Goal: Information Seeking & Learning: Learn about a topic

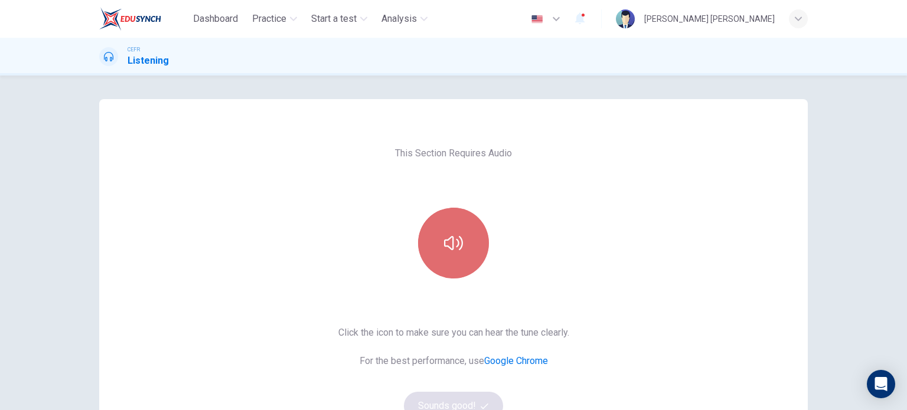
click at [453, 246] on icon "button" at bounding box center [453, 243] width 19 height 19
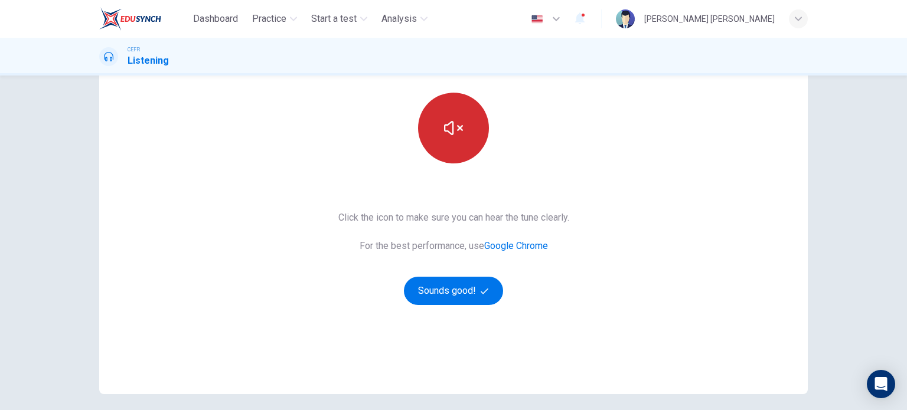
scroll to position [118, 0]
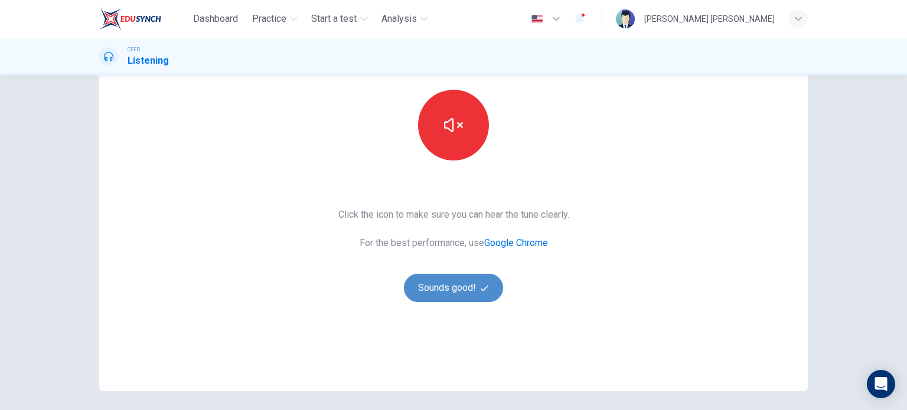
click at [465, 286] on button "Sounds good!" at bounding box center [453, 288] width 99 height 28
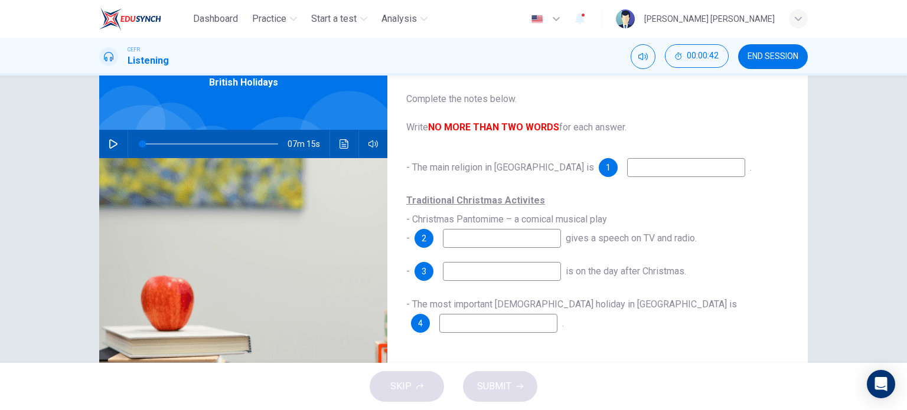
scroll to position [65, 0]
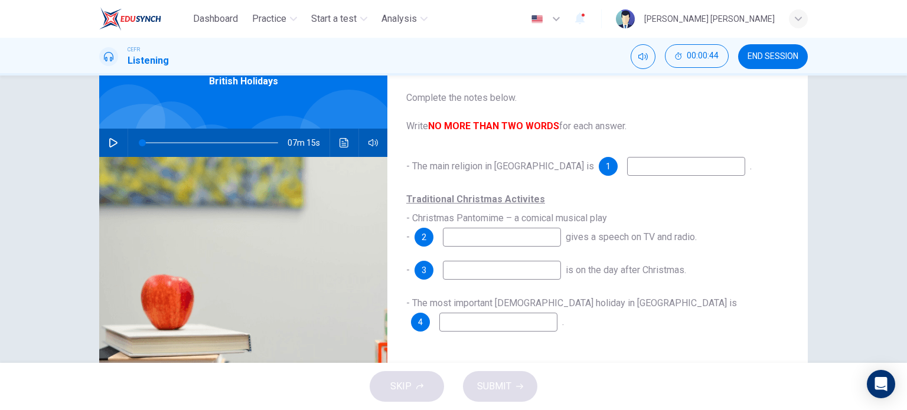
click at [111, 143] on icon "button" at bounding box center [113, 142] width 9 height 9
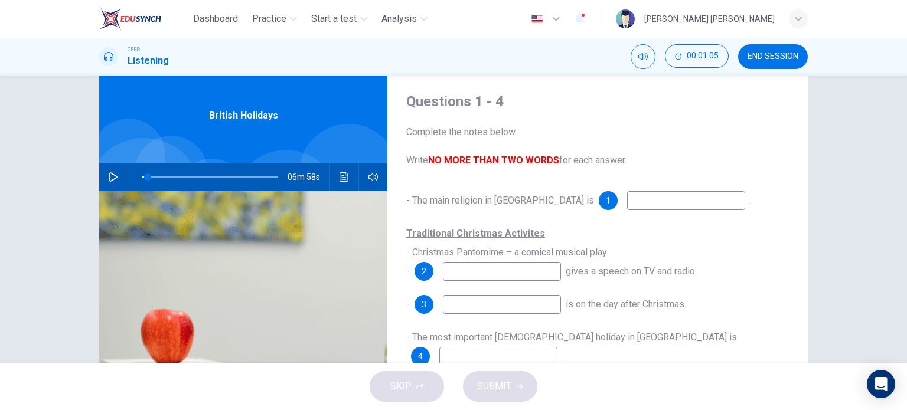
scroll to position [30, 0]
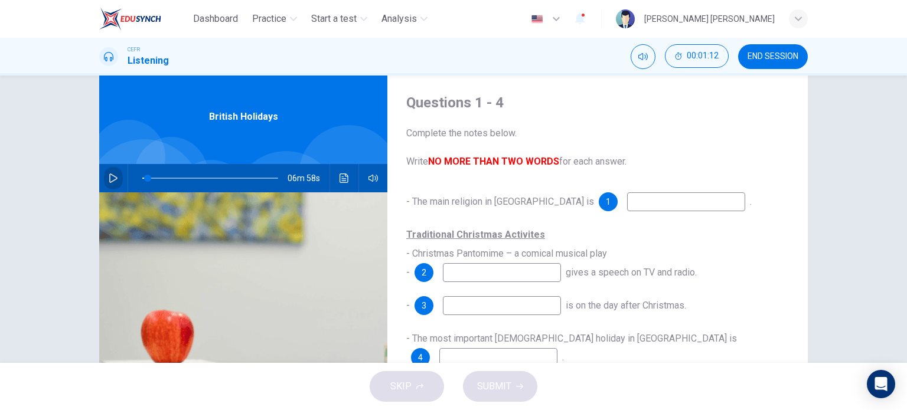
click at [111, 178] on icon "button" at bounding box center [113, 178] width 9 height 9
click at [140, 177] on span at bounding box center [143, 178] width 7 height 7
click at [627, 207] on input at bounding box center [686, 201] width 118 height 19
click at [109, 175] on icon "button" at bounding box center [113, 178] width 9 height 9
type input "8"
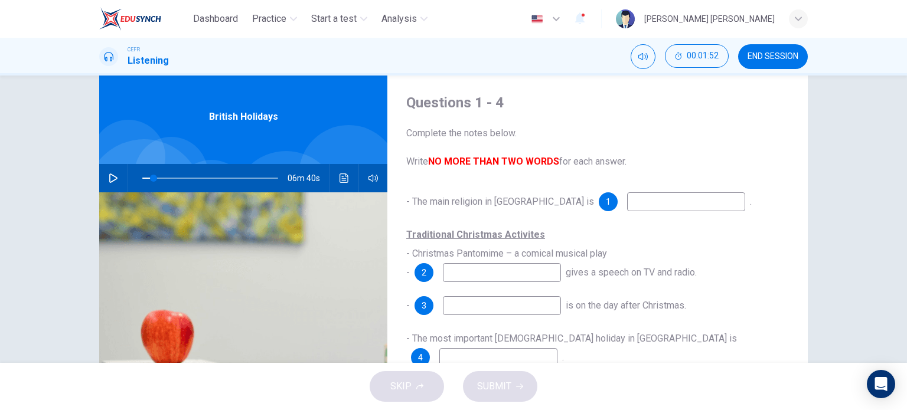
click at [627, 198] on input at bounding box center [686, 201] width 118 height 19
type input "[DEMOGRAPHIC_DATA]"
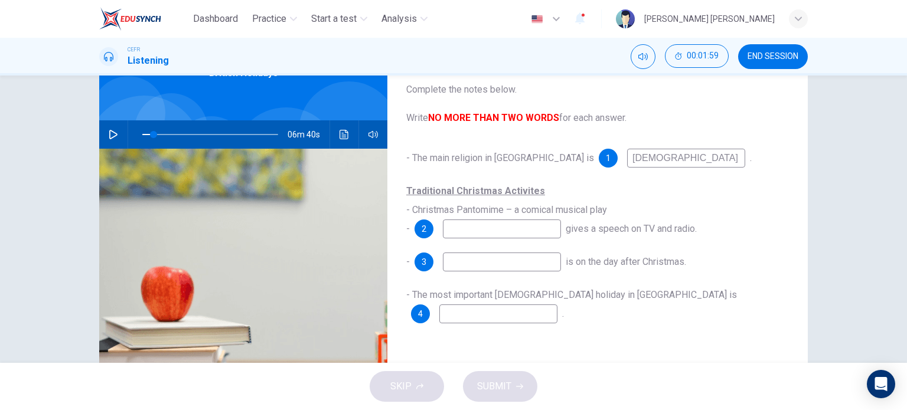
scroll to position [73, 0]
type input "8"
type input "[DEMOGRAPHIC_DATA]"
click at [109, 130] on icon "button" at bounding box center [113, 134] width 9 height 9
click at [115, 129] on button "button" at bounding box center [113, 134] width 19 height 28
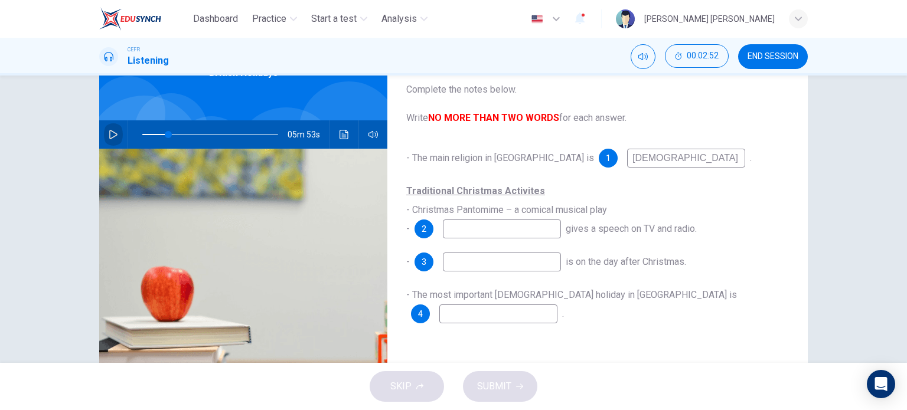
click at [115, 129] on button "button" at bounding box center [113, 134] width 19 height 28
type input "19"
click at [456, 228] on input at bounding box center [502, 229] width 118 height 19
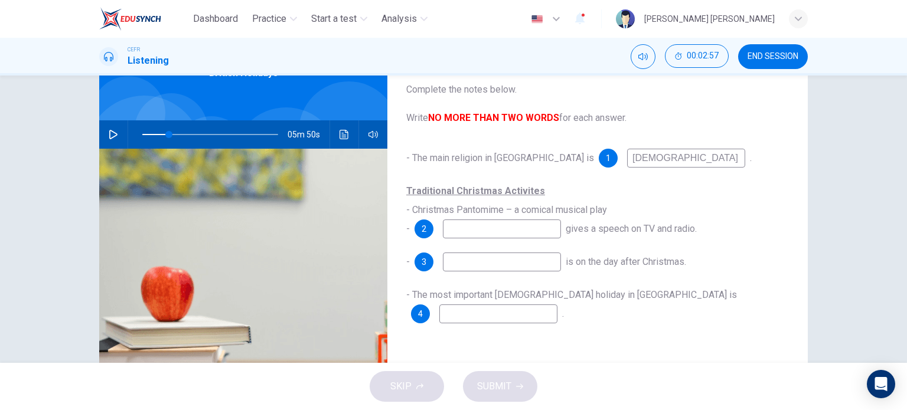
click at [456, 228] on input at bounding box center [502, 229] width 118 height 19
type input "Queen"
click at [112, 127] on button "button" at bounding box center [113, 134] width 19 height 28
click at [505, 262] on input at bounding box center [502, 262] width 118 height 19
type input "25"
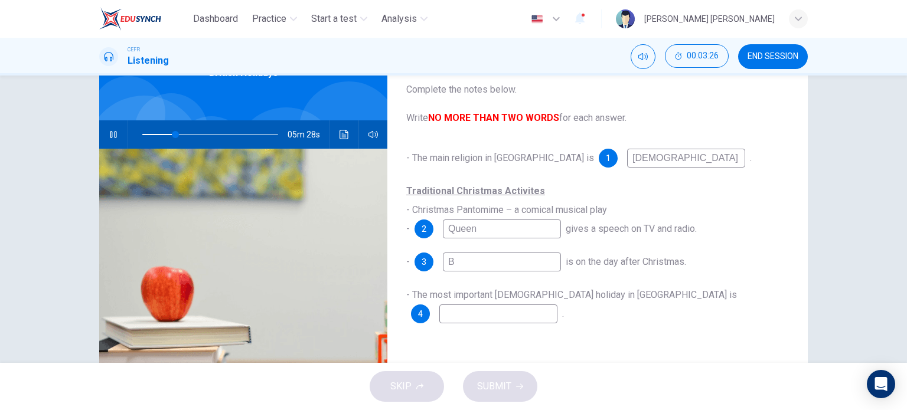
type input "Bo"
type input "25"
type input "Boxing"
type input "25"
type input "[DATE]"
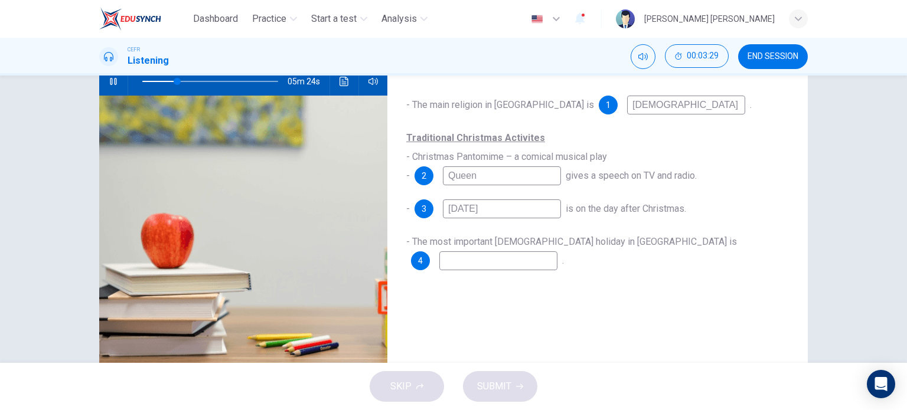
scroll to position [127, 0]
type input "26"
type input "[DATE]"
click at [557, 251] on input at bounding box center [498, 260] width 118 height 19
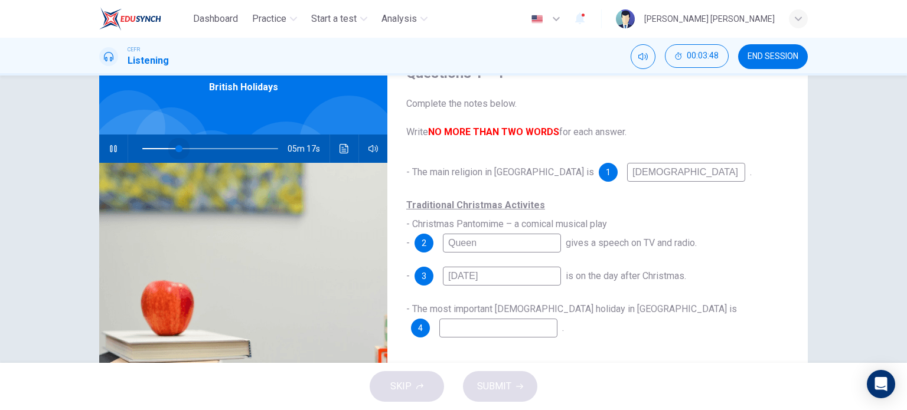
click at [176, 147] on span at bounding box center [178, 148] width 7 height 7
click at [110, 147] on icon "button" at bounding box center [113, 148] width 6 height 7
type input "29"
click at [557, 319] on input at bounding box center [498, 328] width 118 height 19
type input "v"
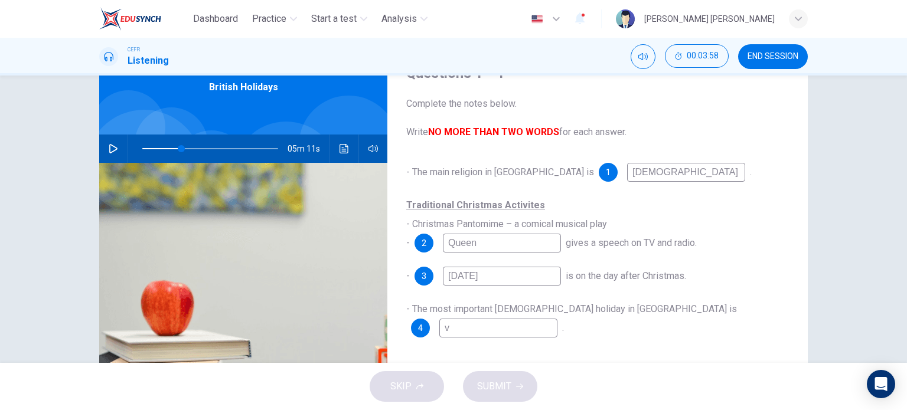
type input "29"
type input "vi"
type input "29"
type input "vis"
type input "29"
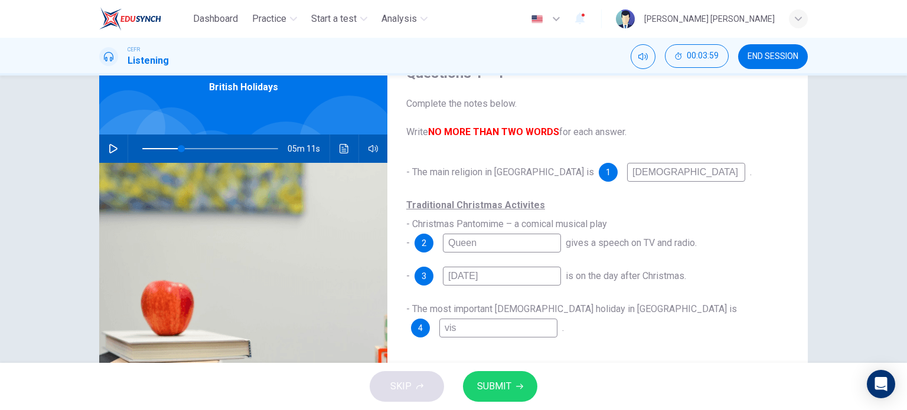
type input "visi"
type input "29"
type input "visit"
type input "29"
type input "visiti"
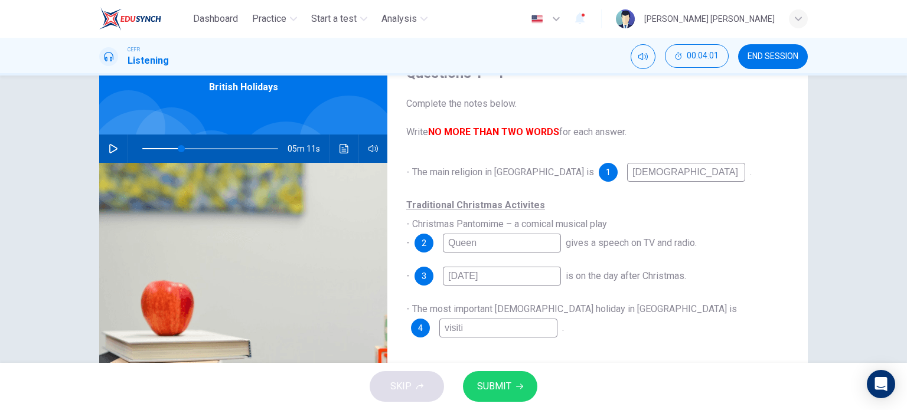
type input "29"
type input "visitin"
type input "29"
type input "visiting"
type input "29"
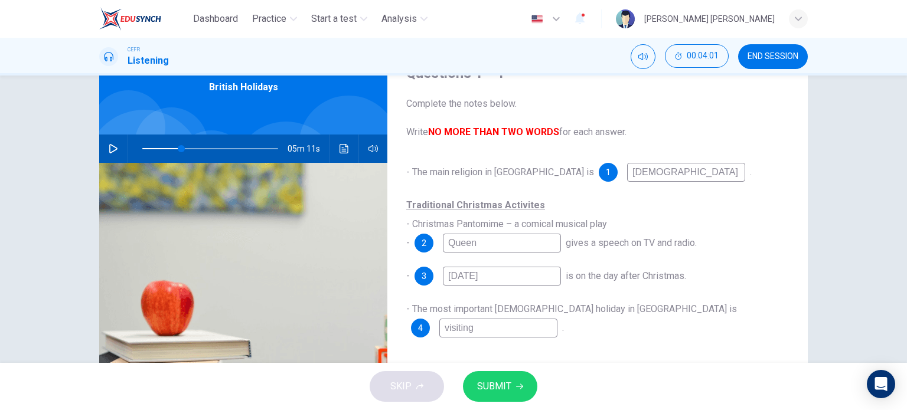
type input "visiting,"
type input "29"
type input "visiting,"
type input "29"
type input "visiting, e"
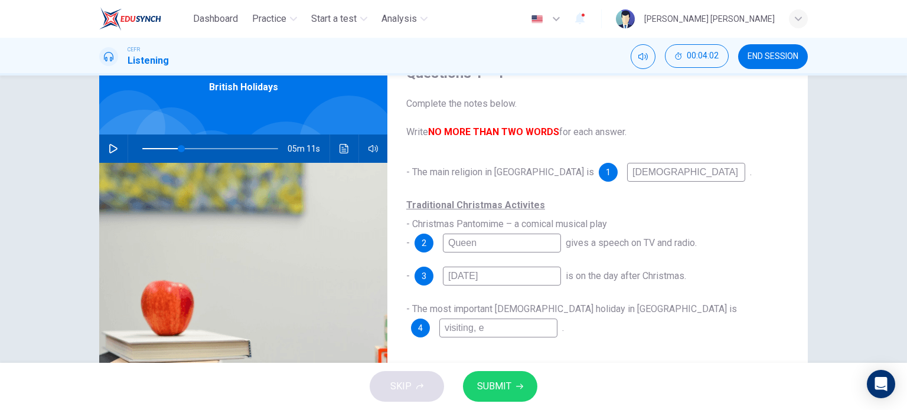
type input "29"
type input "visiting, ea"
type input "29"
type input "visiting, eat"
type input "29"
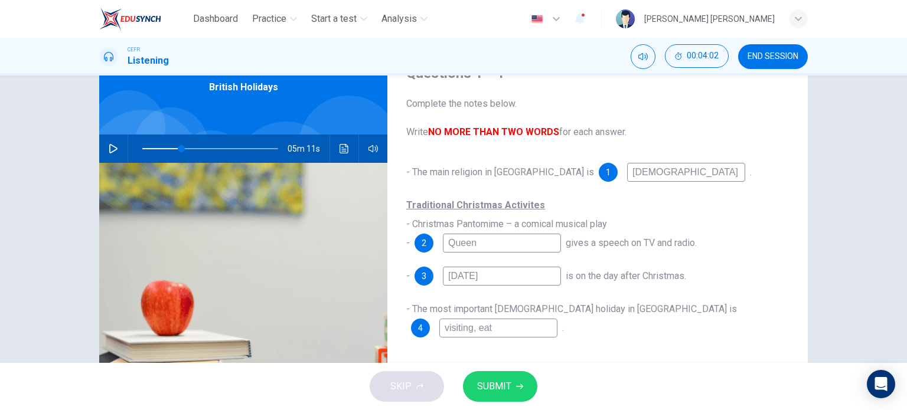
type input "visiting, eati"
type input "29"
type input "visiting, eatin"
type input "29"
type input "visiting, eating"
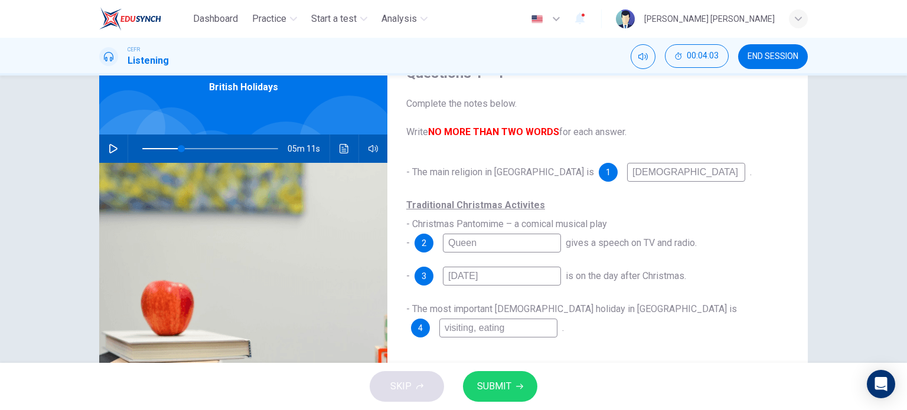
type input "29"
type input "visiting, eating"
type input "29"
type input "visiting, eating"
type input "29"
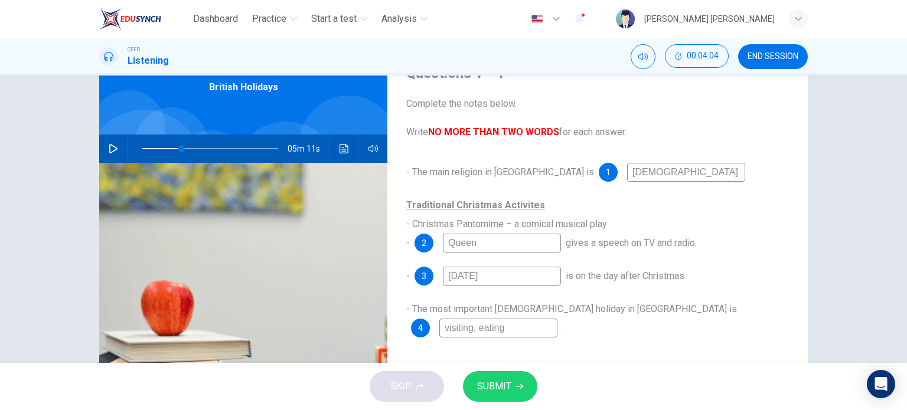
type input "visiting, eating,"
type input "29"
type input "visiting, eating,"
type input "29"
type input "visiting, eating,"
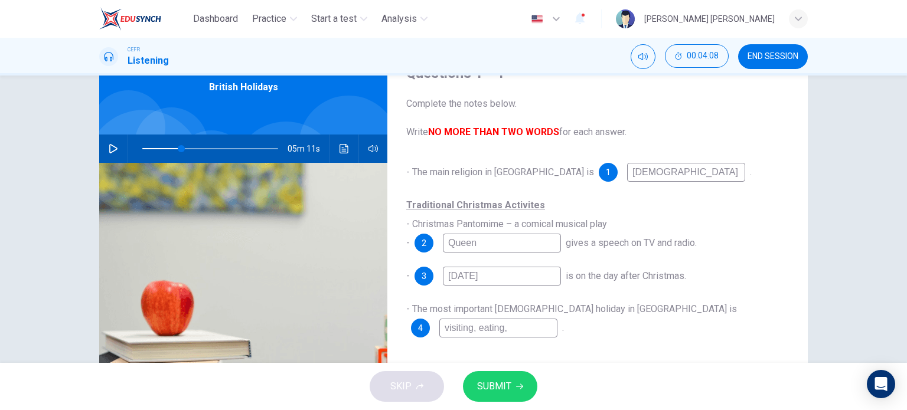
type input "29"
type input "visiting, eati"
type input "29"
type input "visiting, ea"
type input "29"
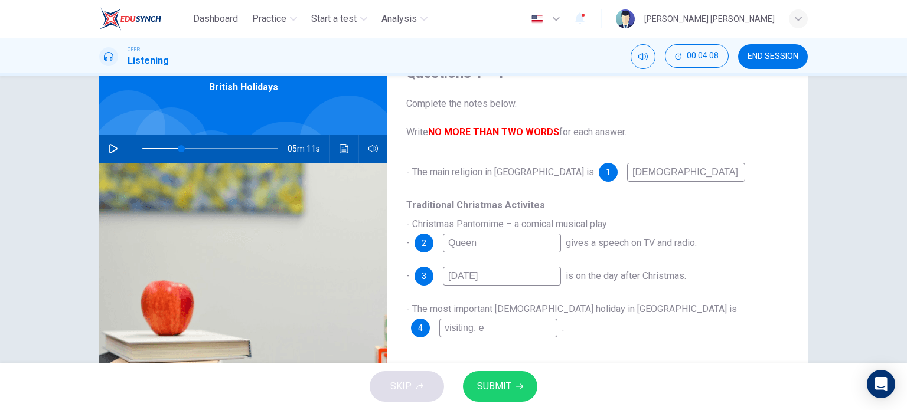
type input "visiting,"
type input "29"
type input "visiting"
type input "29"
type input "visiti"
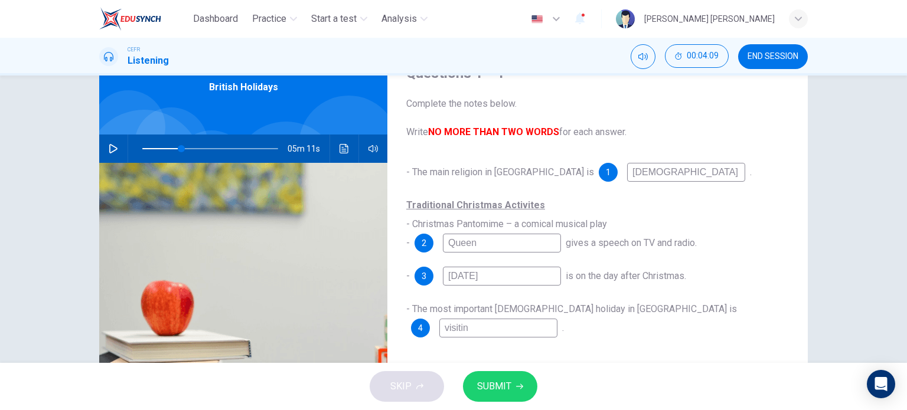
type input "29"
type input "visi"
type input "29"
type input "vi"
type input "29"
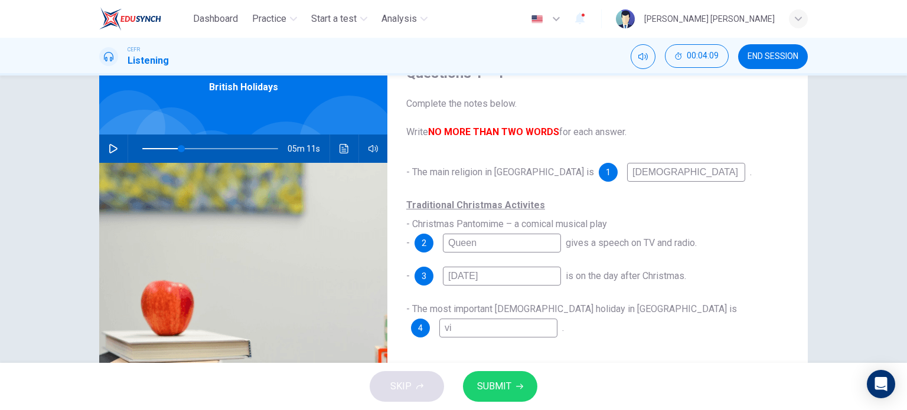
type input "v"
click at [111, 146] on icon "button" at bounding box center [113, 148] width 9 height 9
click at [557, 319] on input at bounding box center [498, 328] width 118 height 19
type input "32"
type input "e"
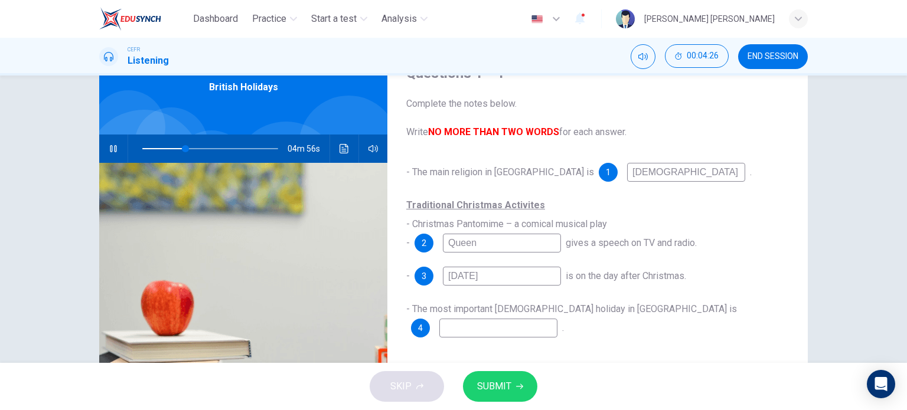
type input "32"
type input "ea"
type input "32"
type input "eas"
type input "32"
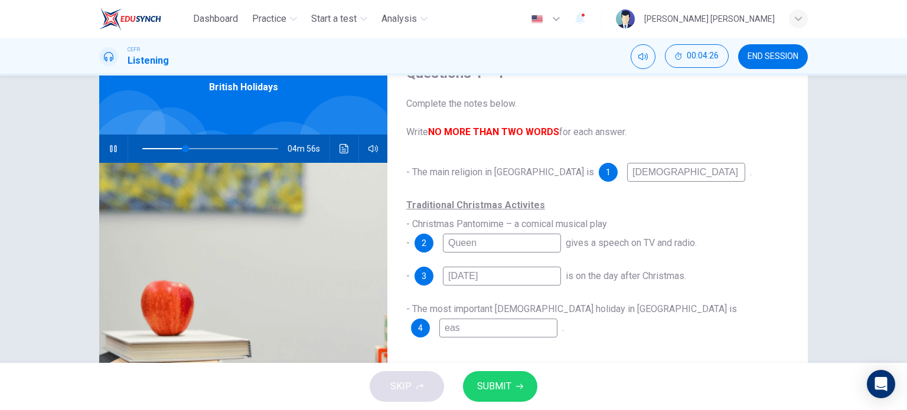
type input "east"
type input "32"
type input "easte"
type input "32"
type input "[DATE]"
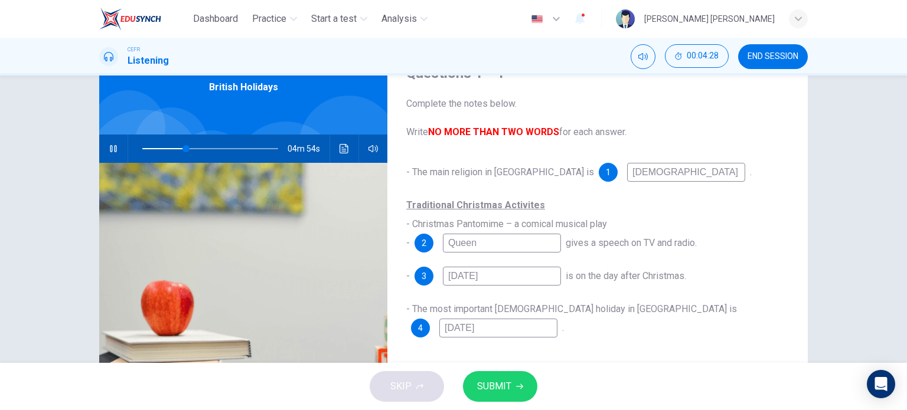
type input "33"
click at [557, 319] on input "[DATE]" at bounding box center [498, 328] width 118 height 19
type input "aster"
type input "33"
type input "[DATE]"
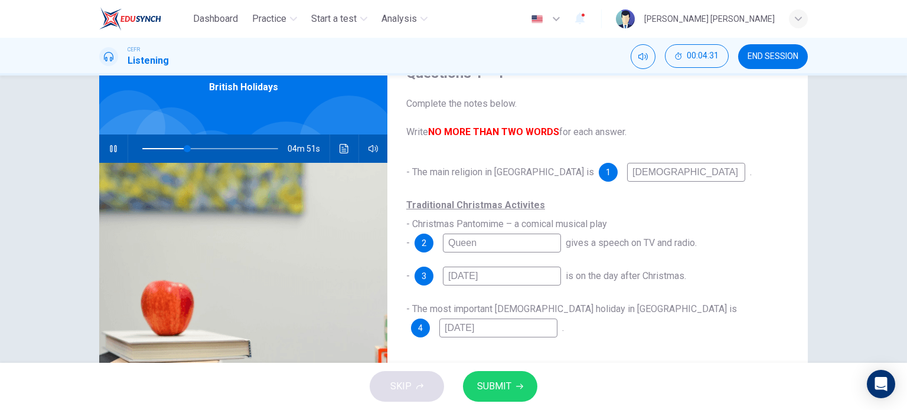
type input "33"
type input "[DATE]"
click at [511, 387] on button "SUBMIT" at bounding box center [500, 386] width 74 height 31
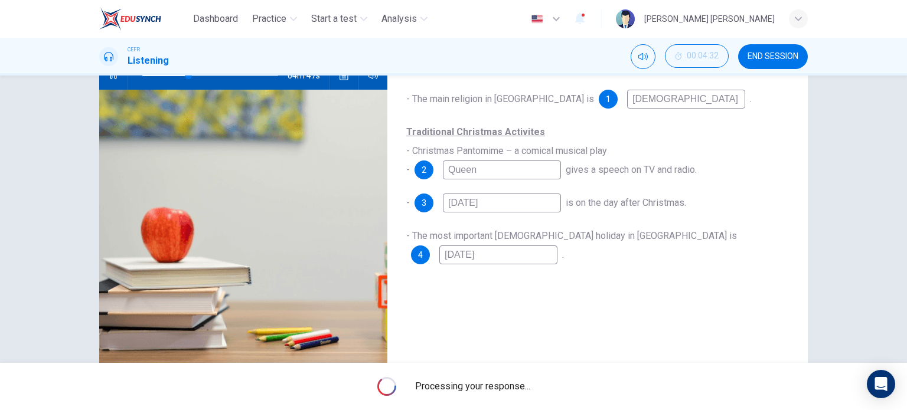
scroll to position [127, 0]
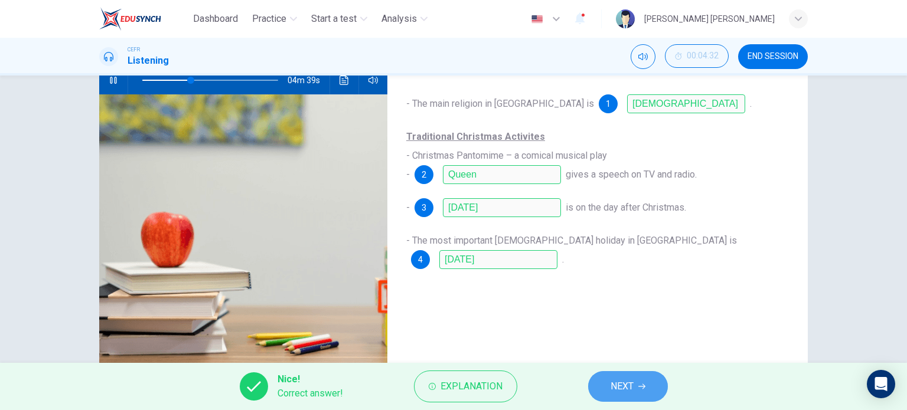
click at [627, 384] on span "NEXT" at bounding box center [621, 386] width 23 height 17
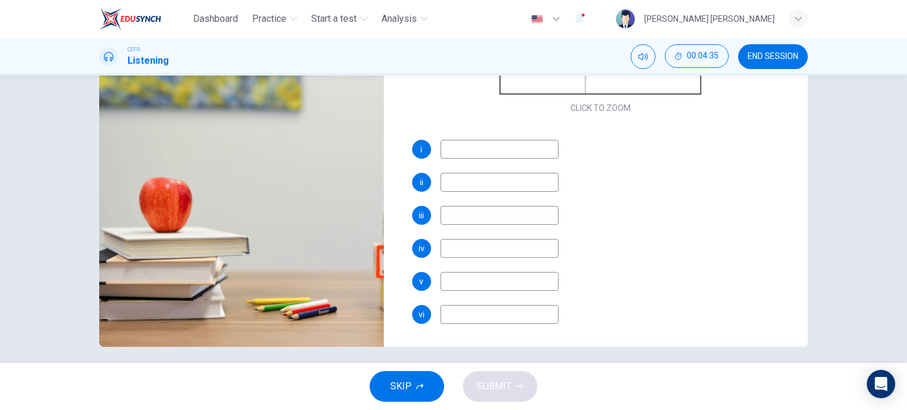
scroll to position [163, 0]
click at [463, 152] on input at bounding box center [499, 148] width 118 height 19
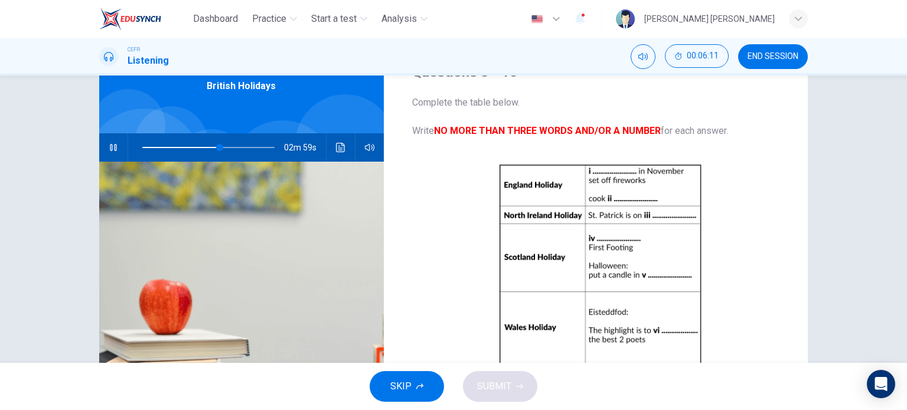
scroll to position [59, 0]
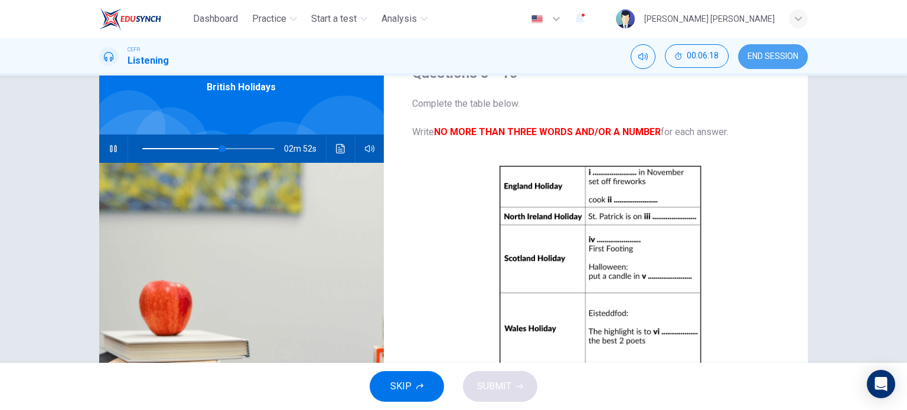
type input "61"
click at [765, 61] on span "END SESSION" at bounding box center [772, 56] width 51 height 9
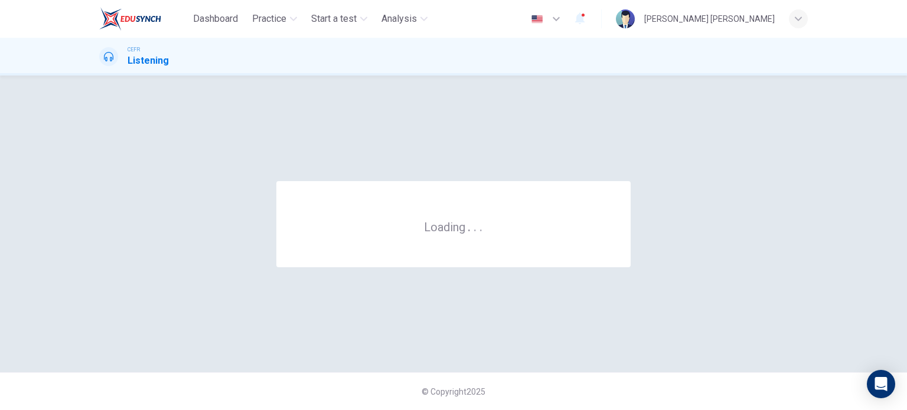
scroll to position [0, 0]
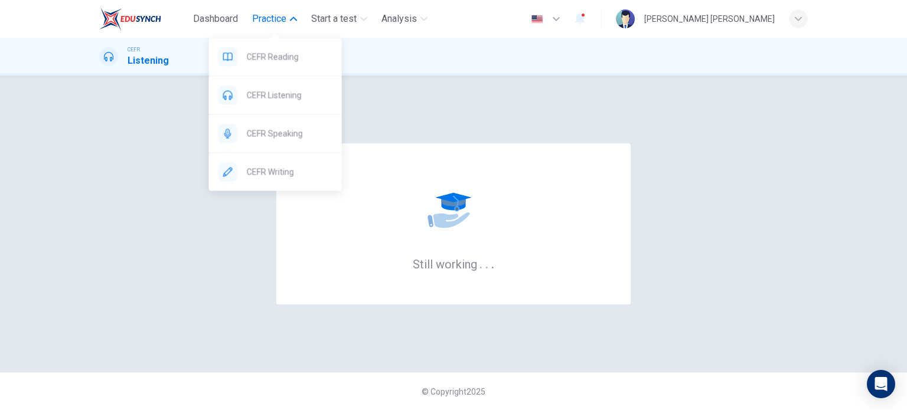
click at [283, 14] on span "Practice" at bounding box center [269, 19] width 34 height 14
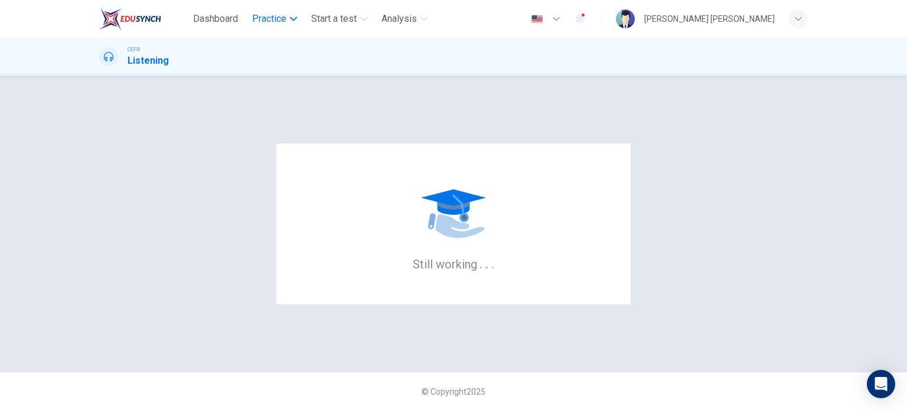
click at [283, 14] on span "Practice" at bounding box center [269, 19] width 34 height 14
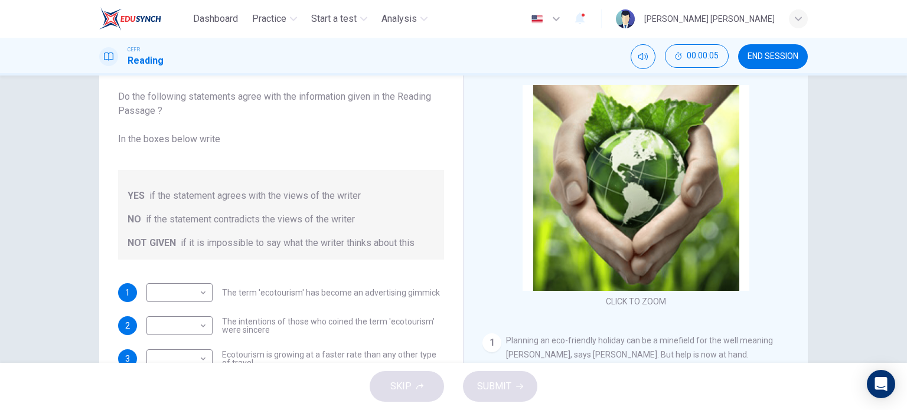
scroll to position [61, 0]
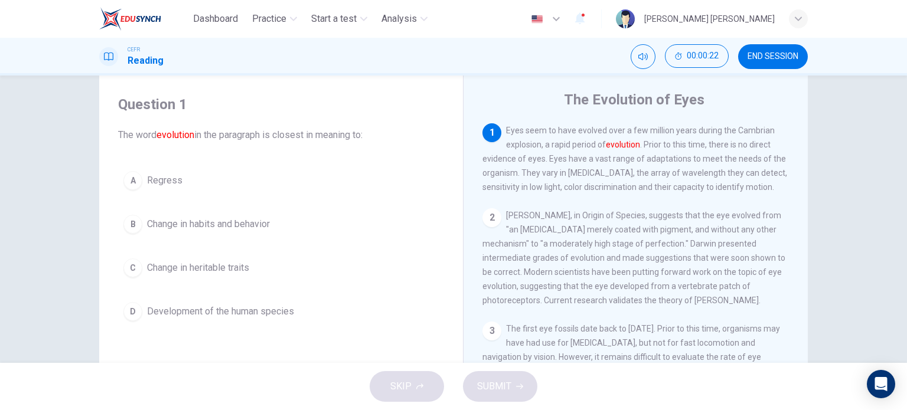
scroll to position [28, 0]
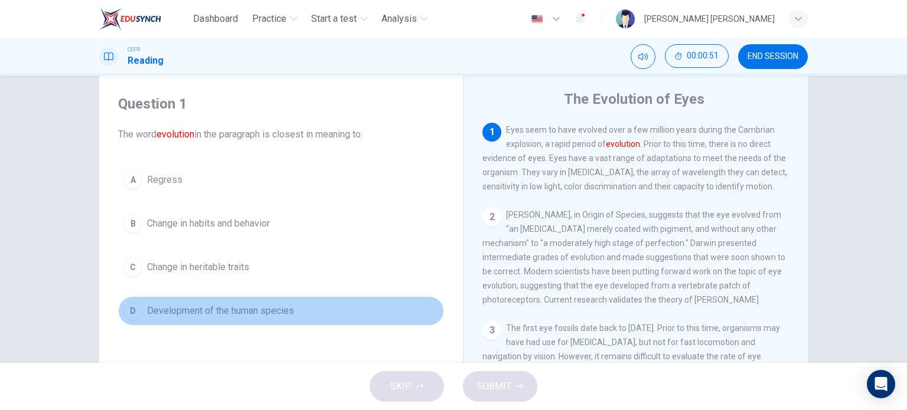
click at [208, 309] on span "Development of the human species" at bounding box center [220, 311] width 147 height 14
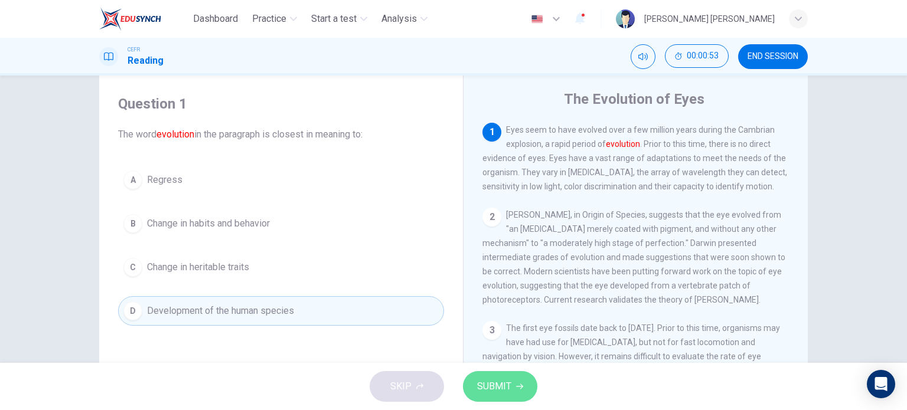
click at [514, 392] on button "SUBMIT" at bounding box center [500, 386] width 74 height 31
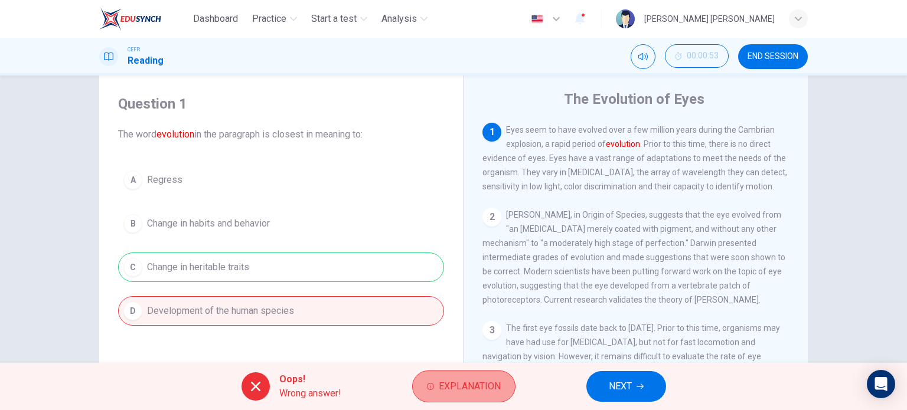
click at [457, 380] on span "Explanation" at bounding box center [470, 386] width 62 height 17
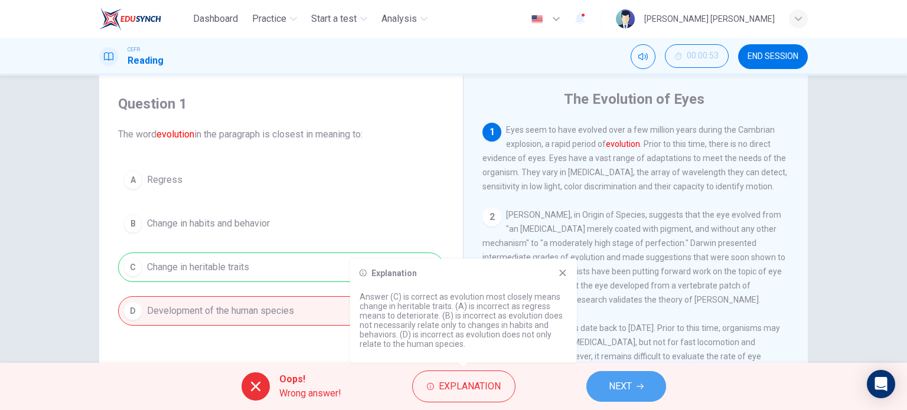
click at [599, 387] on button "NEXT" at bounding box center [626, 386] width 80 height 31
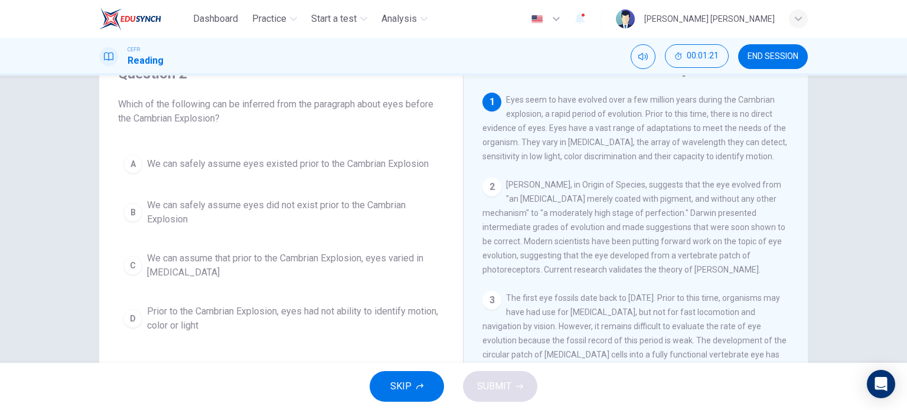
scroll to position [59, 0]
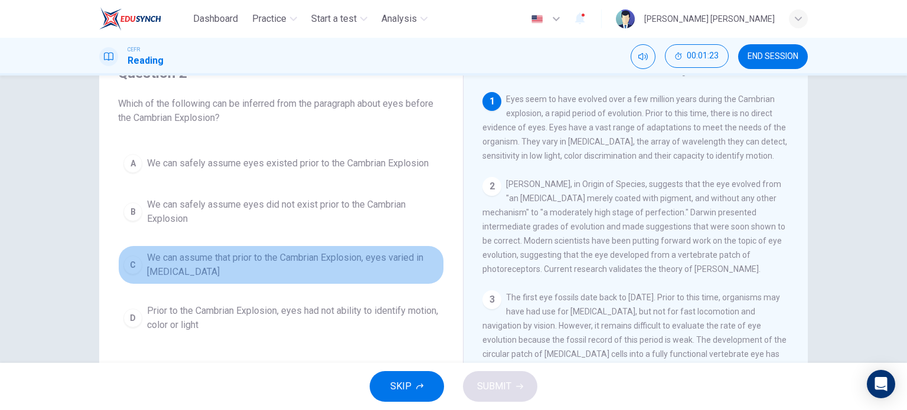
click at [210, 258] on span "We can assume that prior to the Cambrian Explosion, eyes varied in visual acuity" at bounding box center [293, 265] width 292 height 28
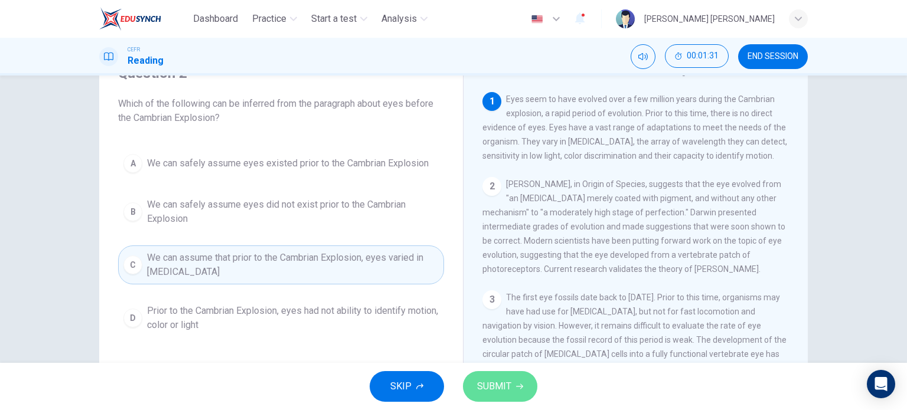
click at [502, 380] on span "SUBMIT" at bounding box center [494, 386] width 34 height 17
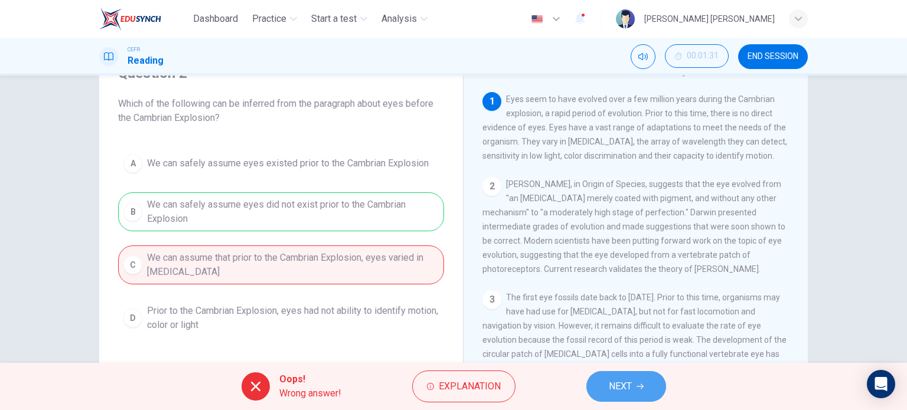
click at [641, 390] on button "NEXT" at bounding box center [626, 386] width 80 height 31
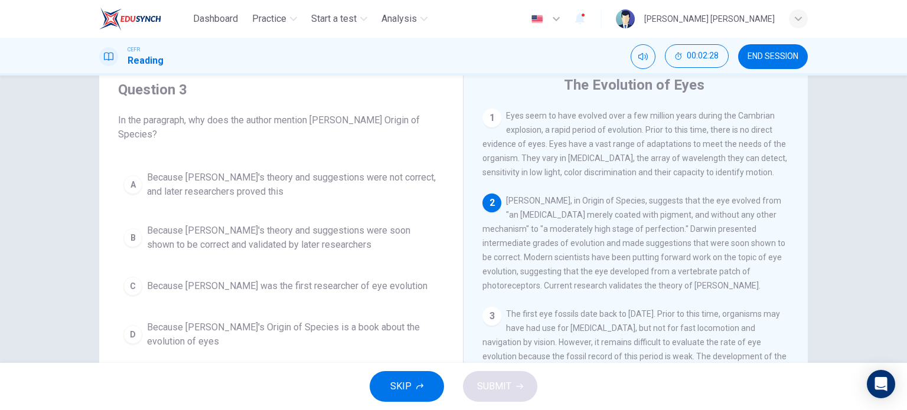
scroll to position [52, 0]
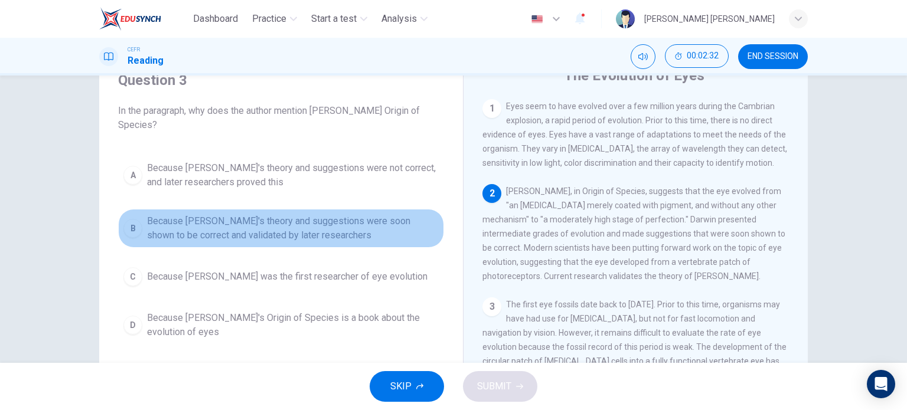
click at [148, 234] on span "Because Darwin's theory and suggestions were soon shown to be correct and valid…" at bounding box center [293, 228] width 292 height 28
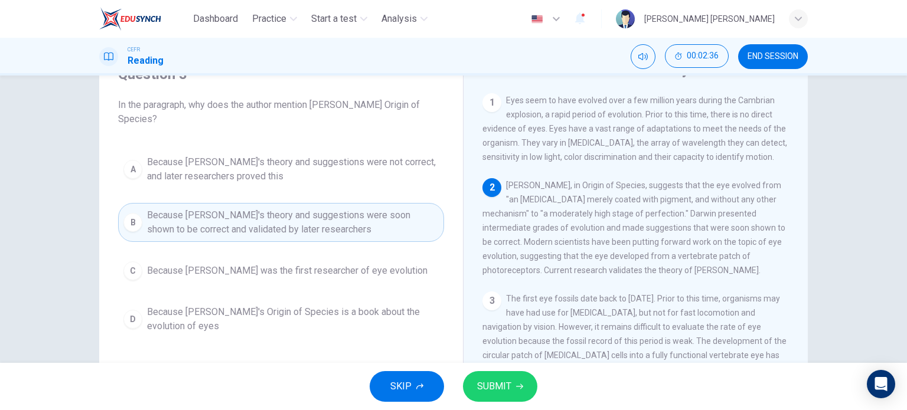
scroll to position [59, 0]
click at [497, 386] on span "SUBMIT" at bounding box center [494, 386] width 34 height 17
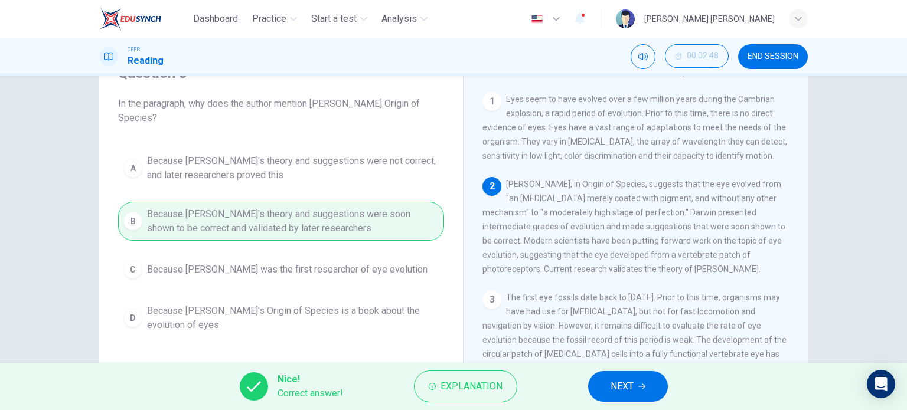
click at [607, 384] on button "NEXT" at bounding box center [628, 386] width 80 height 31
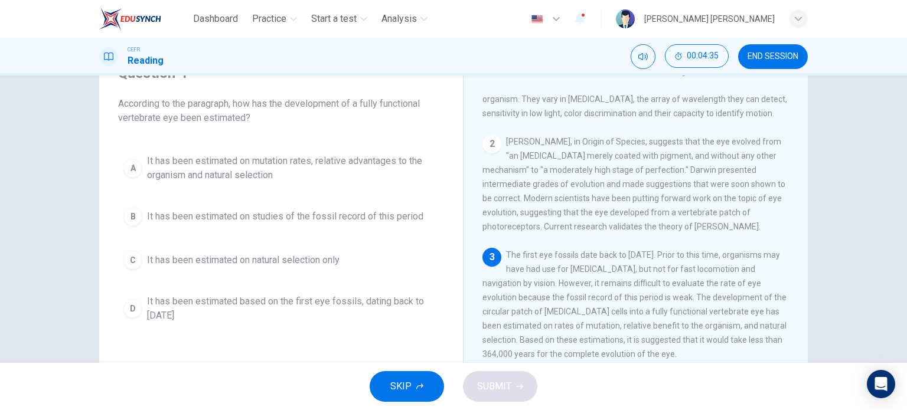
scroll to position [116, 0]
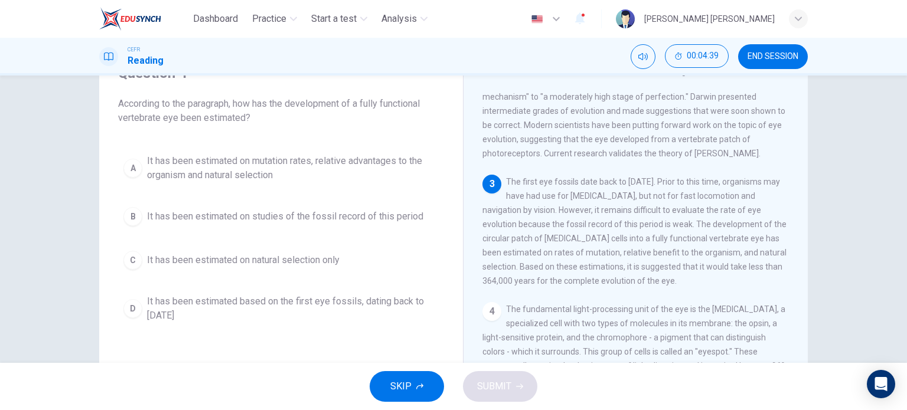
drag, startPoint x: 505, startPoint y: 186, endPoint x: 533, endPoint y: 198, distance: 30.1
click at [533, 198] on span "The first eye fossils date back to 540 million years ago. Prior to this time, o…" at bounding box center [634, 231] width 304 height 109
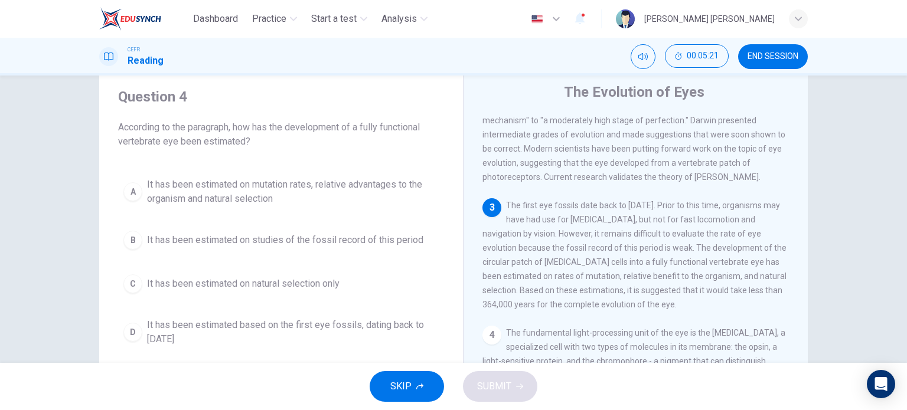
scroll to position [35, 0]
drag, startPoint x: 601, startPoint y: 286, endPoint x: 594, endPoint y: 304, distance: 18.9
click at [594, 304] on div "3 The first eye fossils date back to 540 million years ago. Prior to this time,…" at bounding box center [635, 254] width 307 height 113
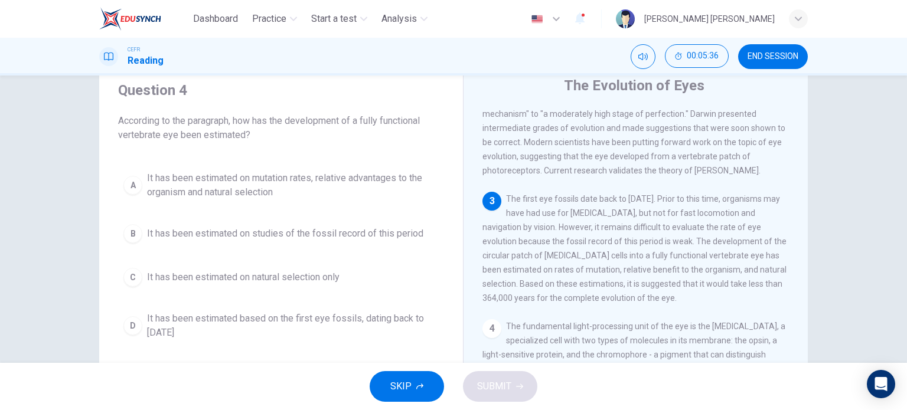
scroll to position [42, 0]
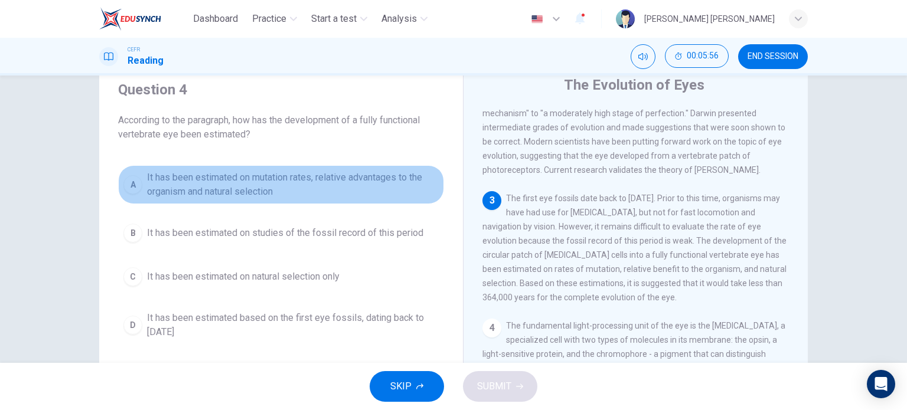
click at [234, 185] on span "It has been estimated on mutation rates, relative advantages to the organism an…" at bounding box center [293, 185] width 292 height 28
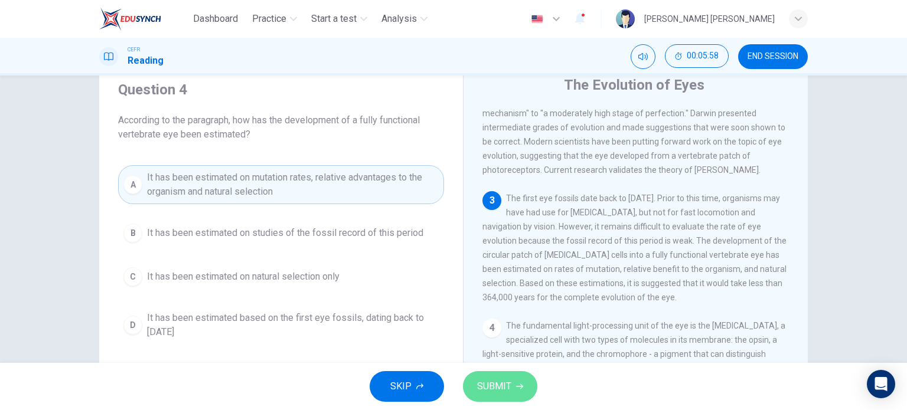
click at [501, 392] on span "SUBMIT" at bounding box center [494, 386] width 34 height 17
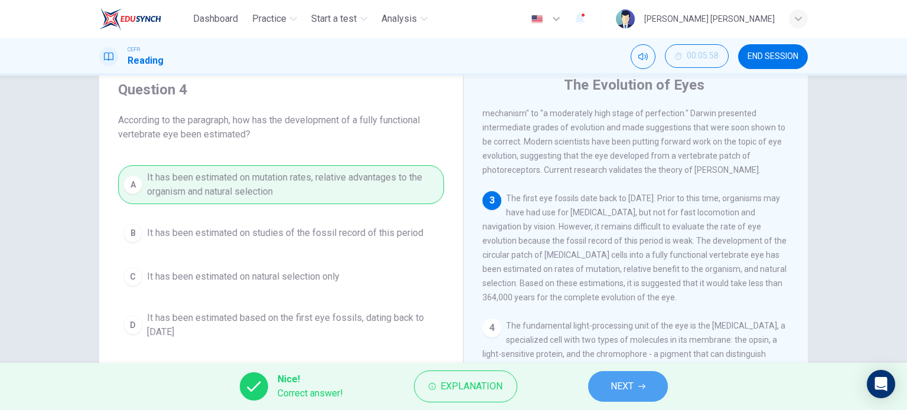
click at [621, 381] on span "NEXT" at bounding box center [621, 386] width 23 height 17
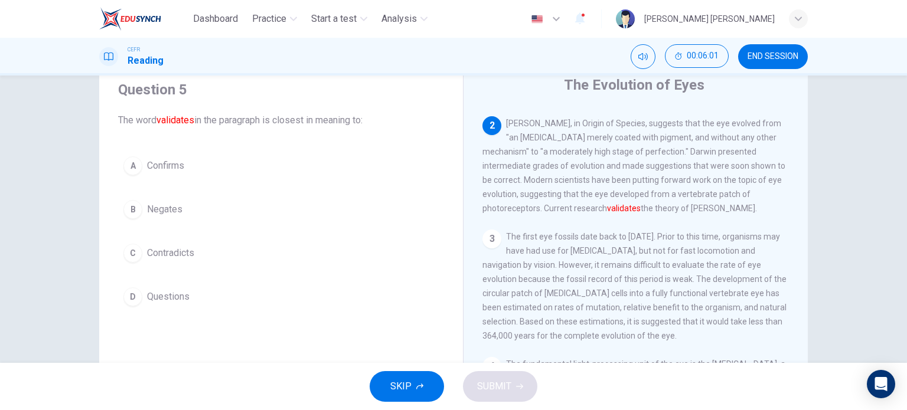
scroll to position [77, 0]
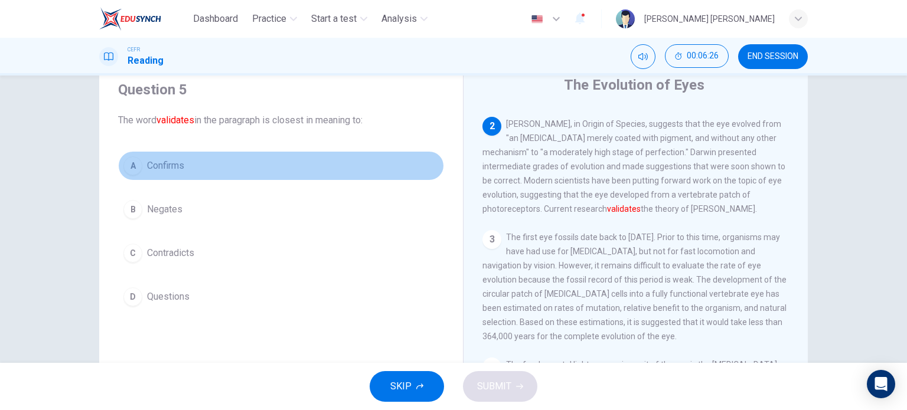
click at [154, 172] on span "Confirms" at bounding box center [165, 166] width 37 height 14
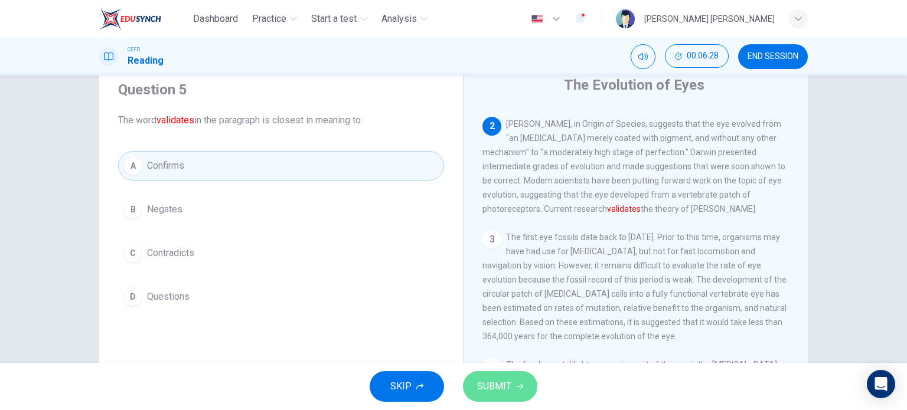
click at [506, 388] on span "SUBMIT" at bounding box center [494, 386] width 34 height 17
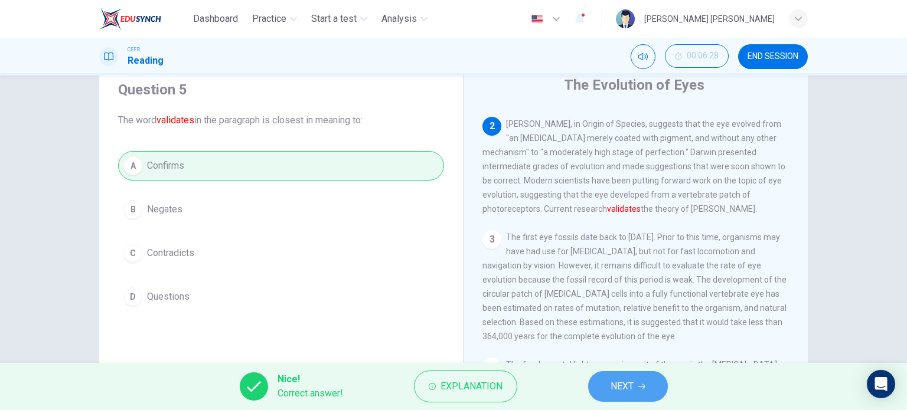
click at [650, 382] on button "NEXT" at bounding box center [628, 386] width 80 height 31
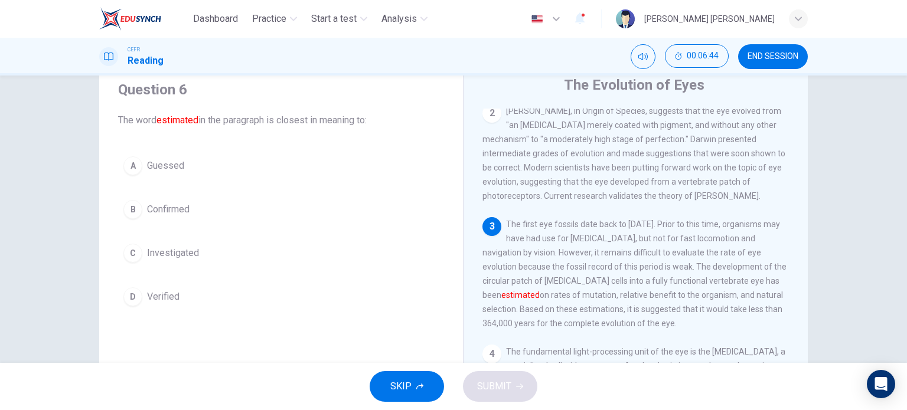
scroll to position [91, 0]
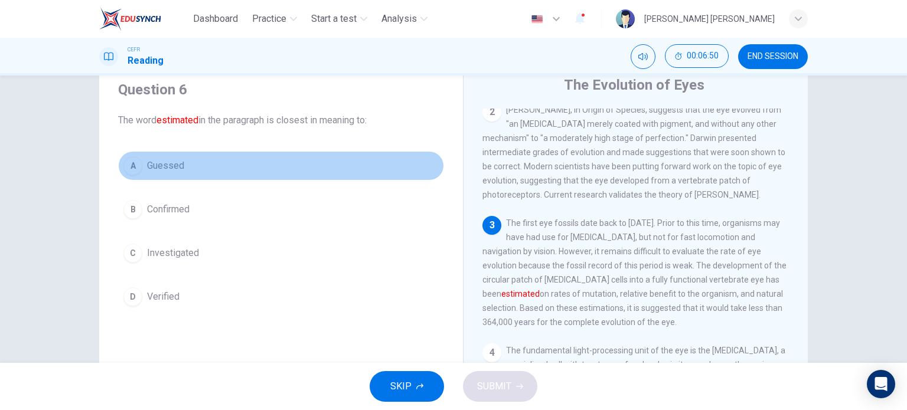
click at [139, 169] on button "A Guessed" at bounding box center [281, 166] width 326 height 30
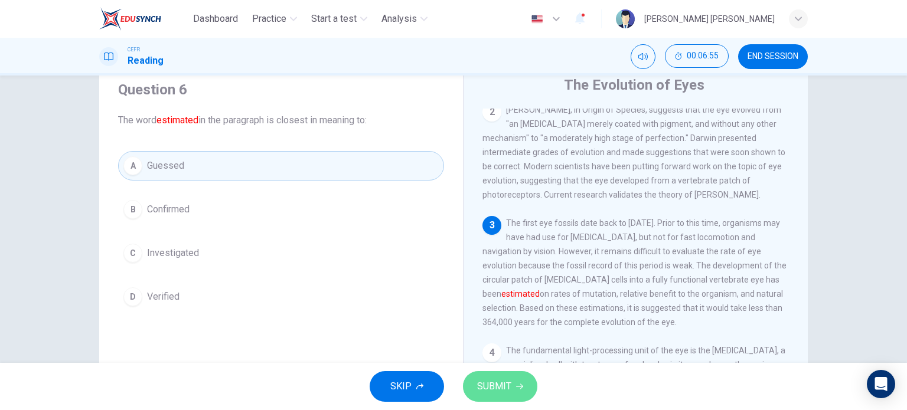
click at [526, 384] on button "SUBMIT" at bounding box center [500, 386] width 74 height 31
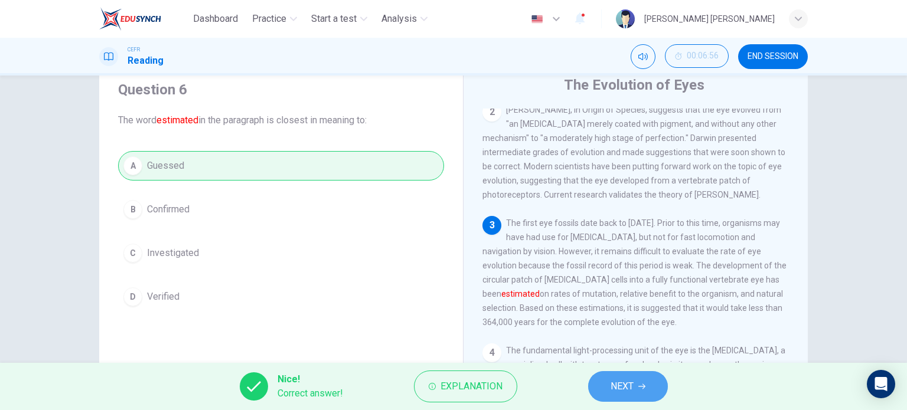
click at [652, 391] on button "NEXT" at bounding box center [628, 386] width 80 height 31
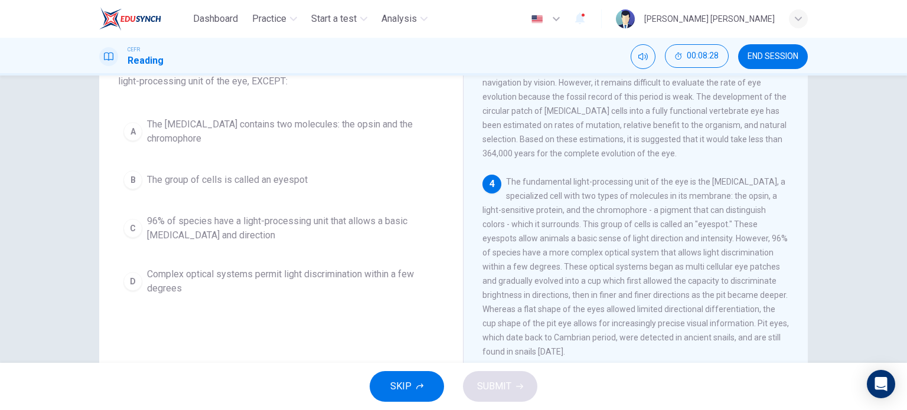
scroll to position [97, 0]
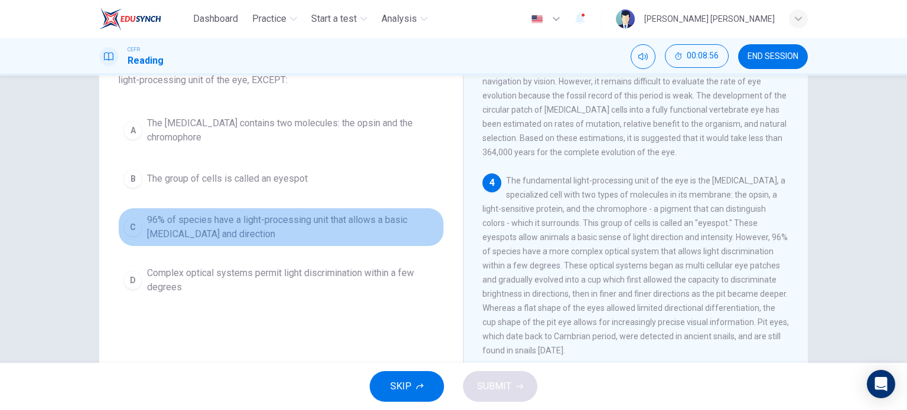
click at [148, 224] on span "96% of species have a light-processing unit that allows a basic light sensitivi…" at bounding box center [293, 227] width 292 height 28
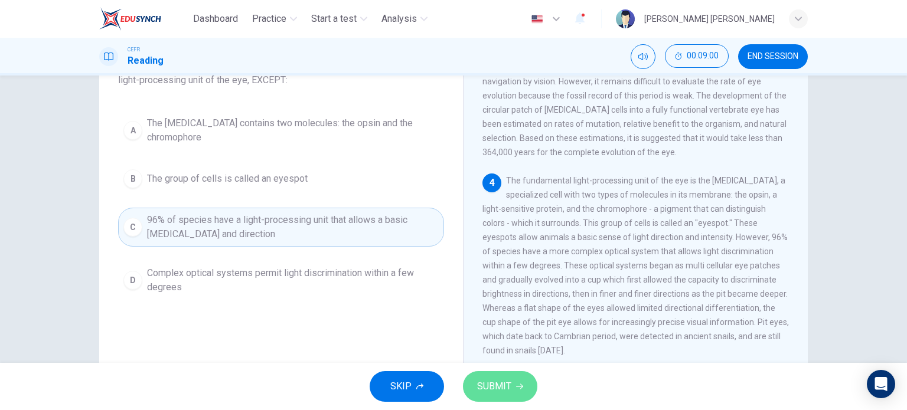
click at [503, 389] on span "SUBMIT" at bounding box center [494, 386] width 34 height 17
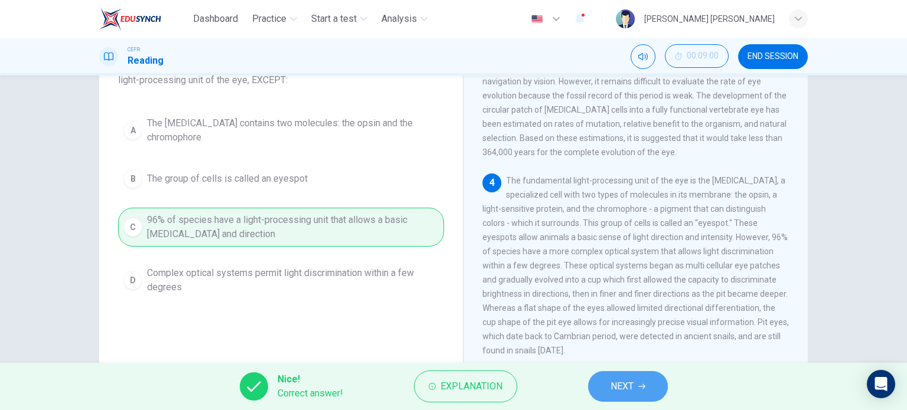
click at [629, 389] on span "NEXT" at bounding box center [621, 386] width 23 height 17
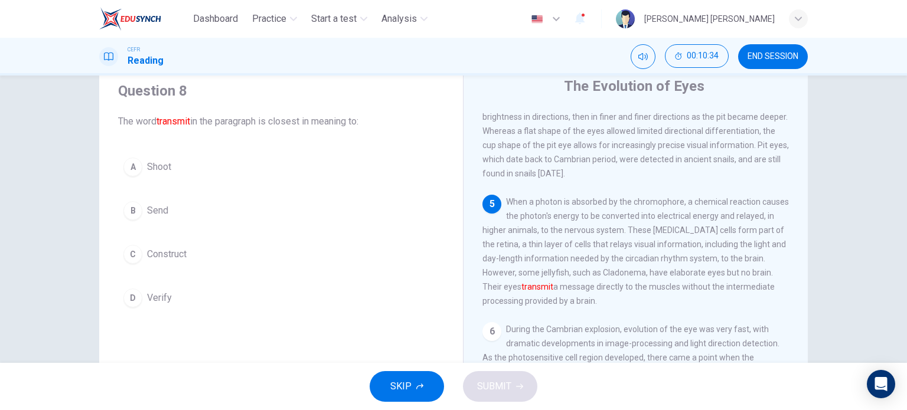
scroll to position [440, 0]
click at [135, 210] on div "B" at bounding box center [132, 210] width 19 height 19
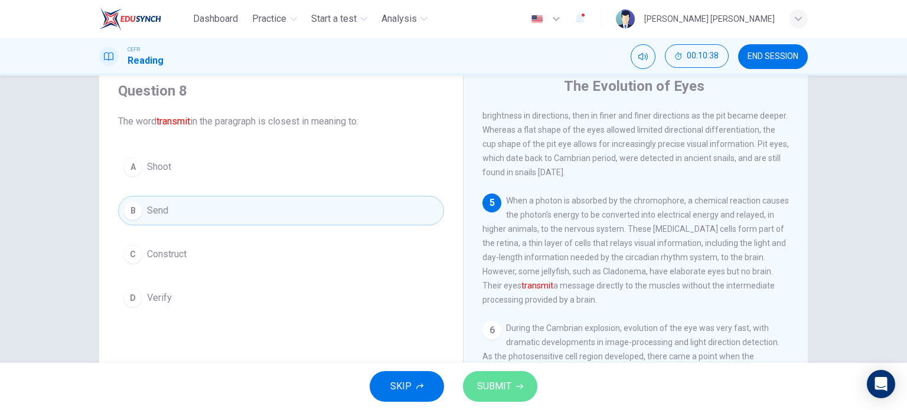
click at [482, 380] on span "SUBMIT" at bounding box center [494, 386] width 34 height 17
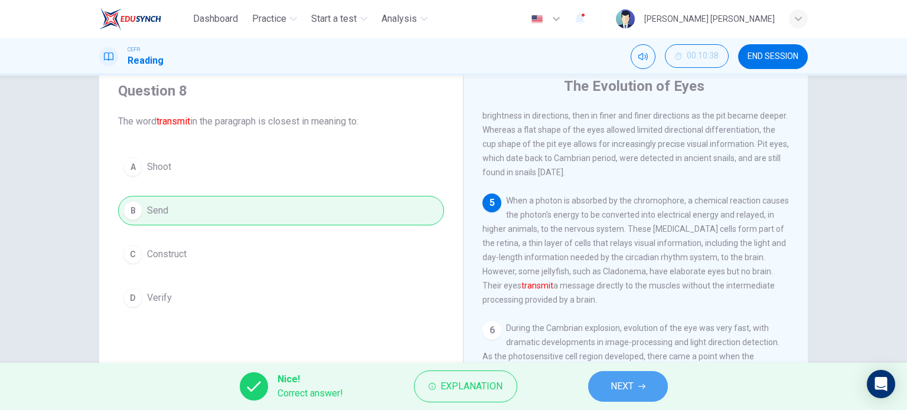
click at [619, 385] on span "NEXT" at bounding box center [621, 386] width 23 height 17
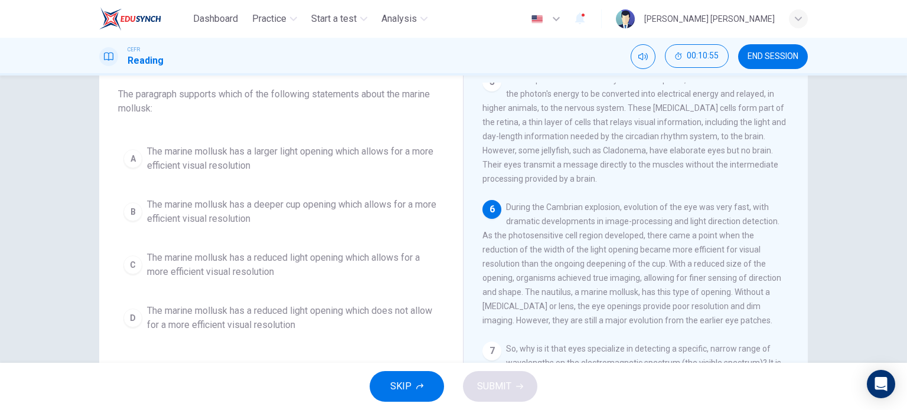
scroll to position [68, 0]
click at [578, 153] on span "When a photon is absorbed by the chromophore, a chemical reaction causes the ph…" at bounding box center [635, 129] width 306 height 109
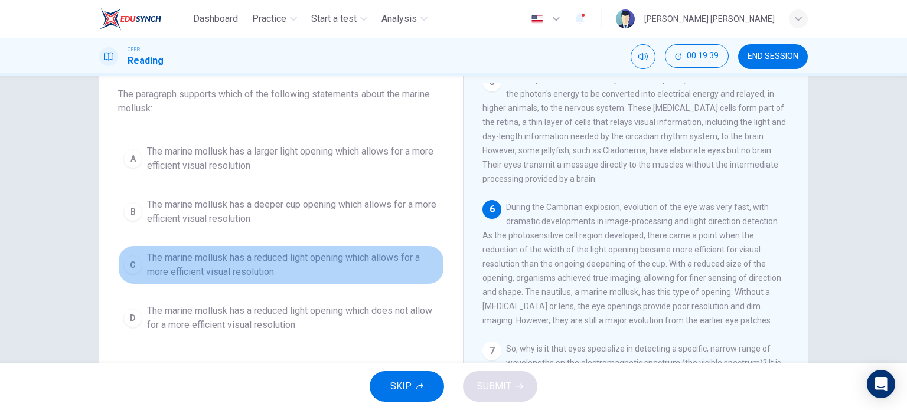
click at [240, 255] on span "The marine mollusk has a reduced light opening which allows for a more efficien…" at bounding box center [293, 265] width 292 height 28
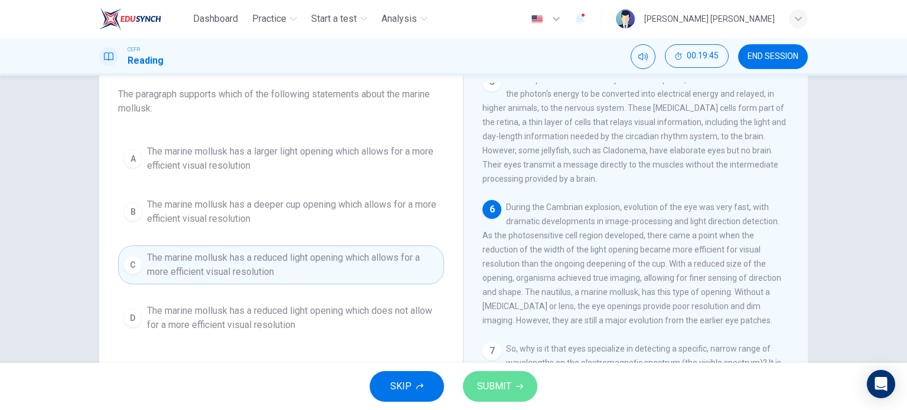
click at [482, 378] on span "SUBMIT" at bounding box center [494, 386] width 34 height 17
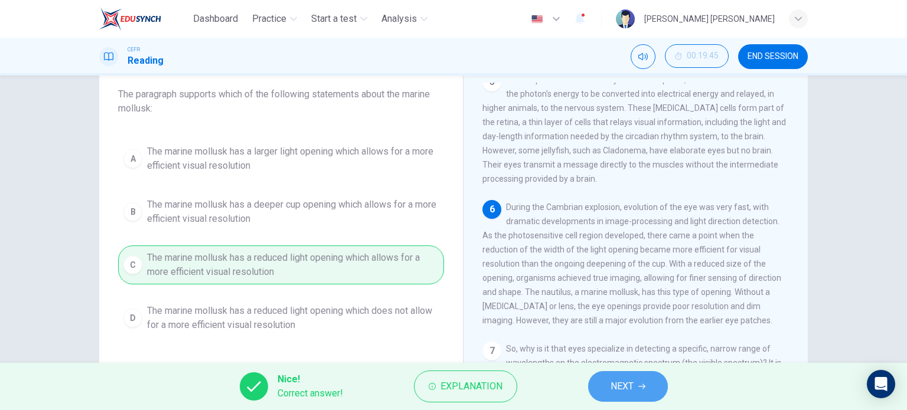
click at [623, 381] on span "NEXT" at bounding box center [621, 386] width 23 height 17
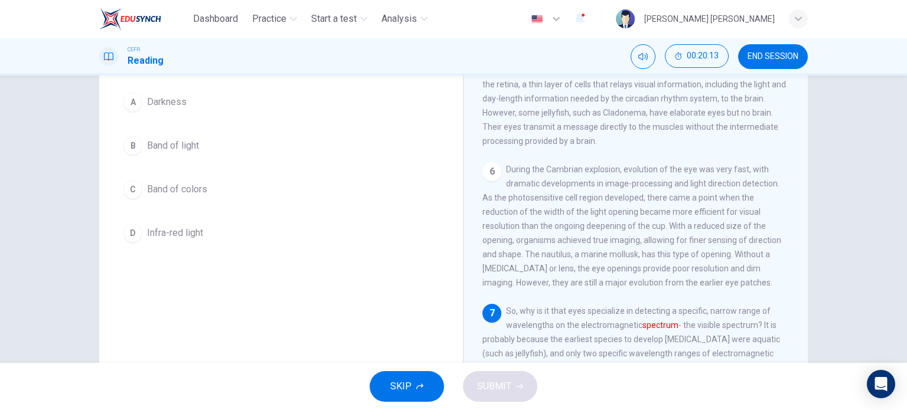
scroll to position [107, 0]
click at [169, 181] on span "Band of colors" at bounding box center [177, 188] width 60 height 14
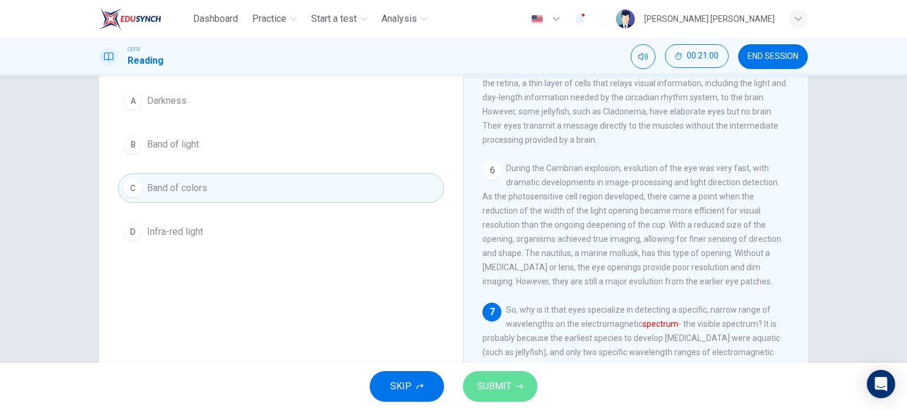
click at [502, 386] on span "SUBMIT" at bounding box center [494, 386] width 34 height 17
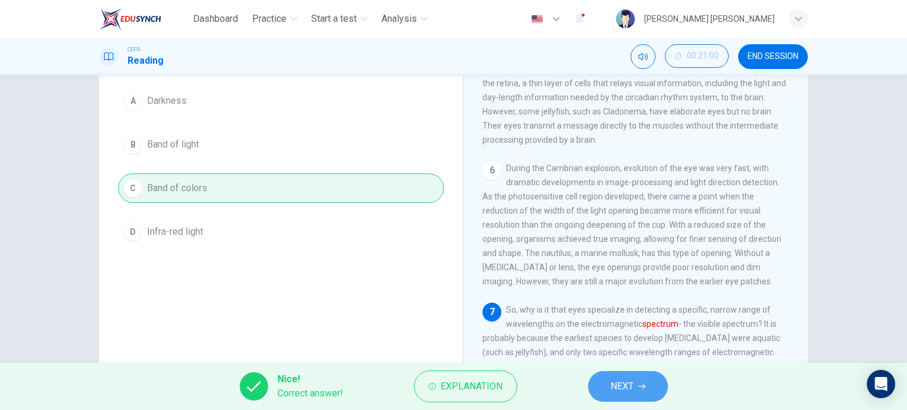
click at [616, 380] on span "NEXT" at bounding box center [621, 386] width 23 height 17
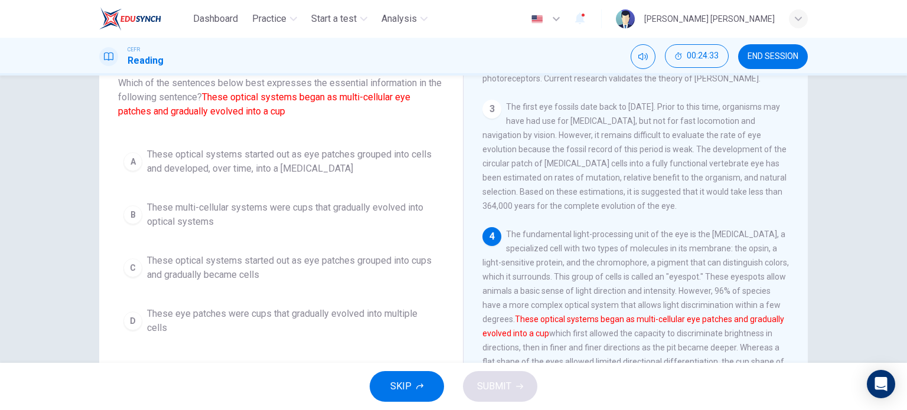
scroll to position [169, 0]
click at [584, 246] on span "The fundamental light-processing unit of the eye is the photoreceptor cell, a s…" at bounding box center [635, 319] width 306 height 179
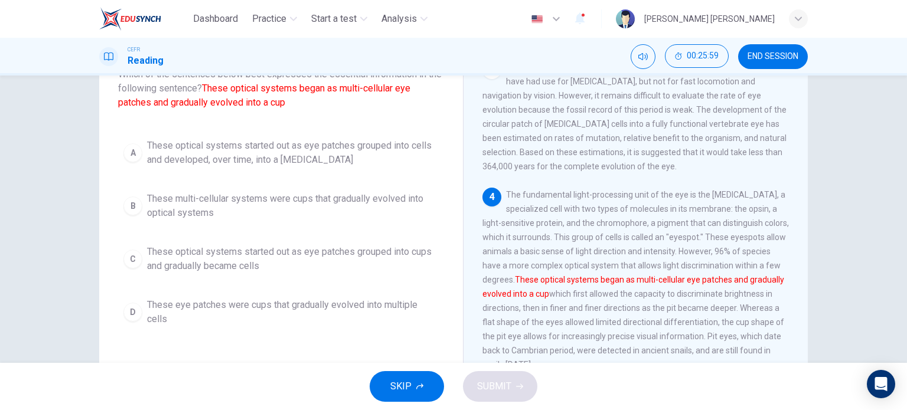
scroll to position [89, 0]
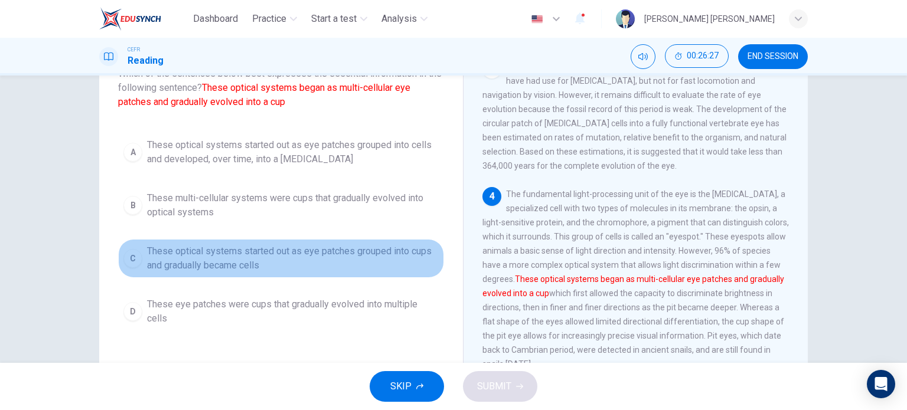
click at [215, 254] on span "These optical systems started out as eye patches grouped into cups and graduall…" at bounding box center [293, 258] width 292 height 28
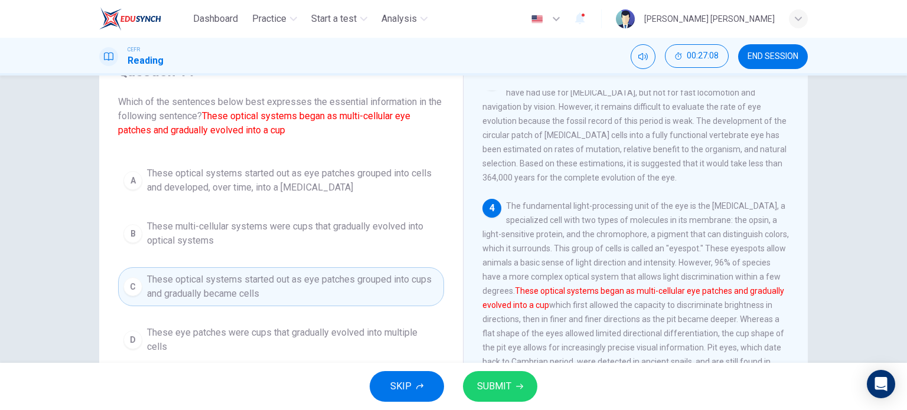
scroll to position [61, 0]
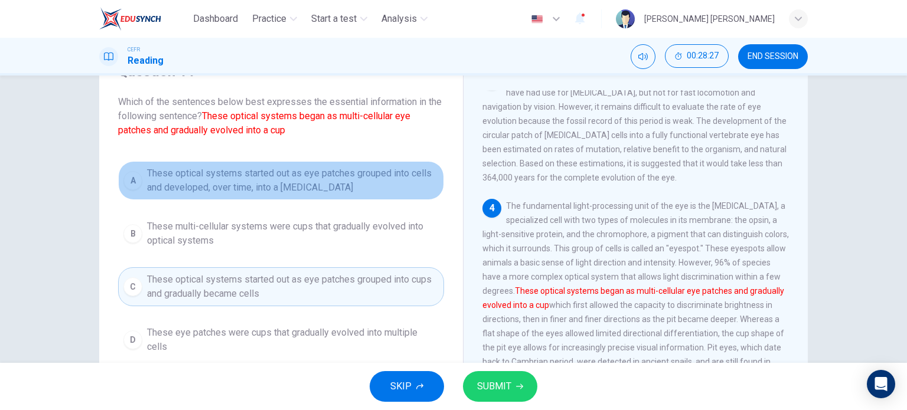
click at [356, 176] on span "These optical systems started out as eye patches grouped into cells and develop…" at bounding box center [293, 180] width 292 height 28
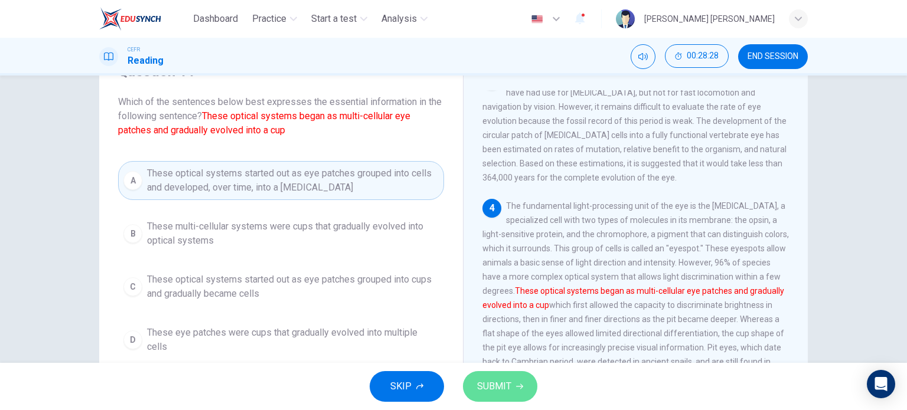
click at [479, 376] on button "SUBMIT" at bounding box center [500, 386] width 74 height 31
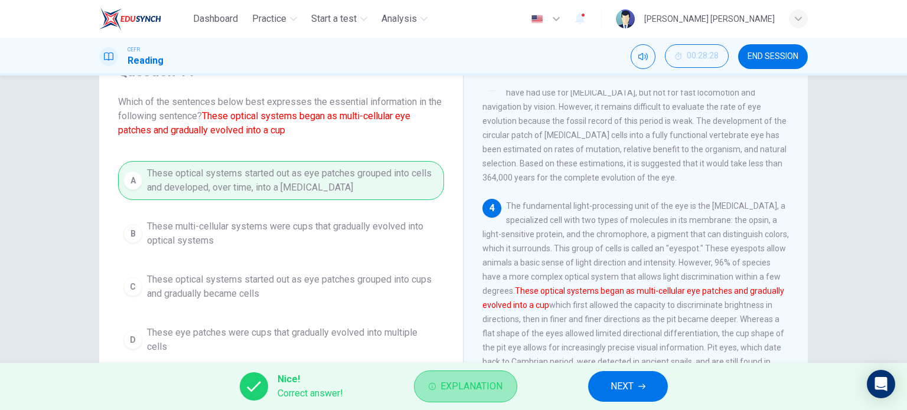
click at [506, 382] on button "Explanation" at bounding box center [465, 387] width 103 height 32
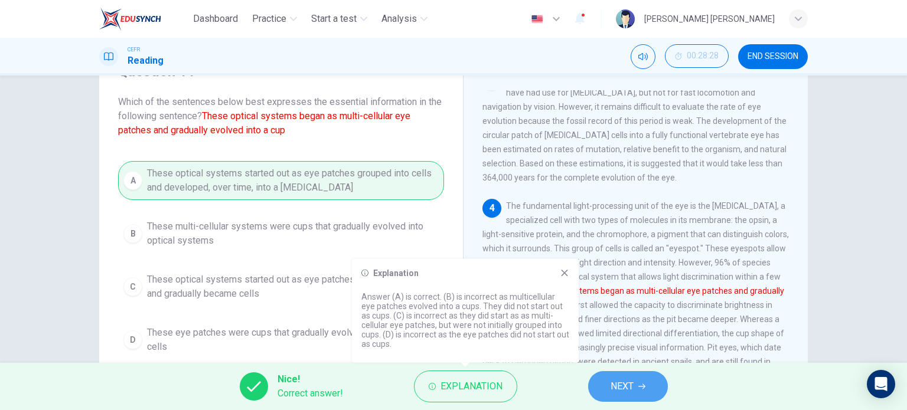
click at [610, 381] on span "NEXT" at bounding box center [621, 386] width 23 height 17
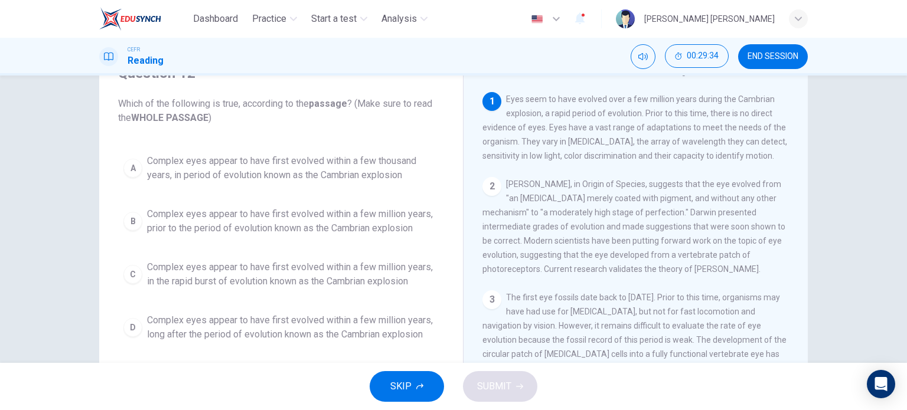
scroll to position [60, 0]
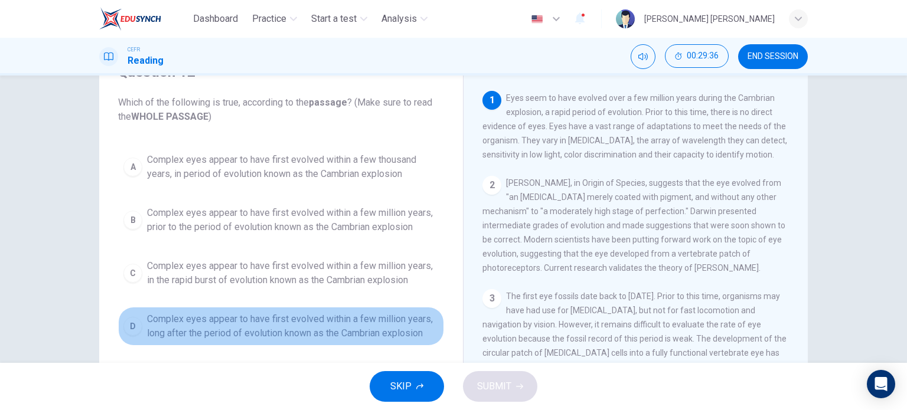
click at [323, 325] on span "Complex eyes appear to have first evolved within a few million years, long afte…" at bounding box center [293, 326] width 292 height 28
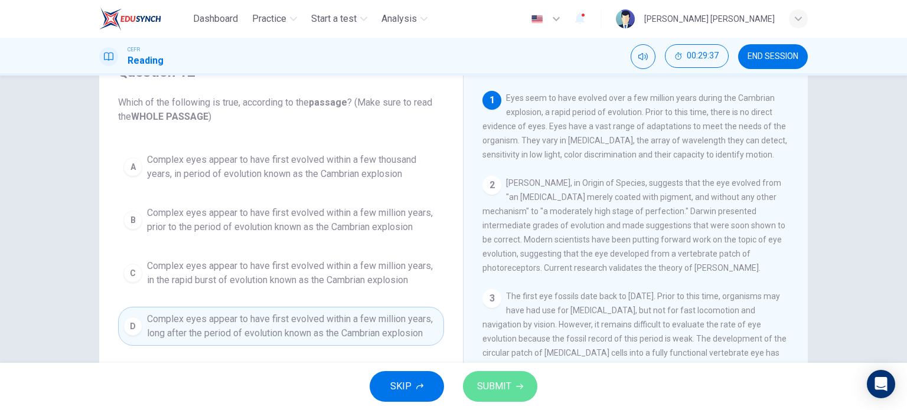
click at [480, 379] on span "SUBMIT" at bounding box center [494, 386] width 34 height 17
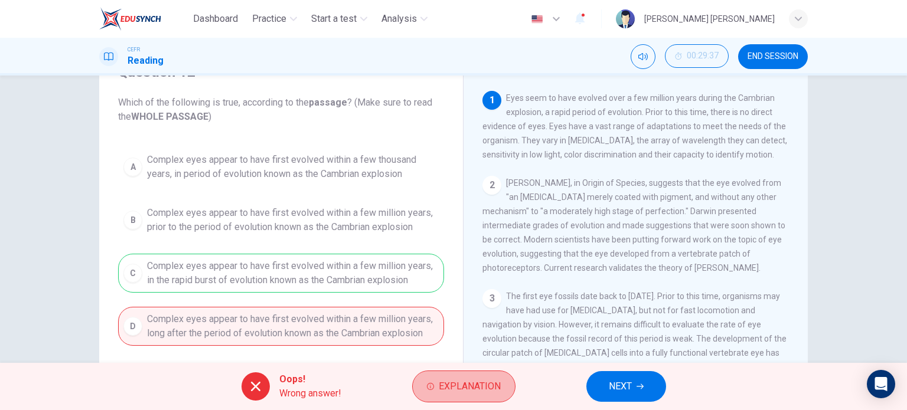
click at [480, 379] on span "Explanation" at bounding box center [470, 386] width 62 height 17
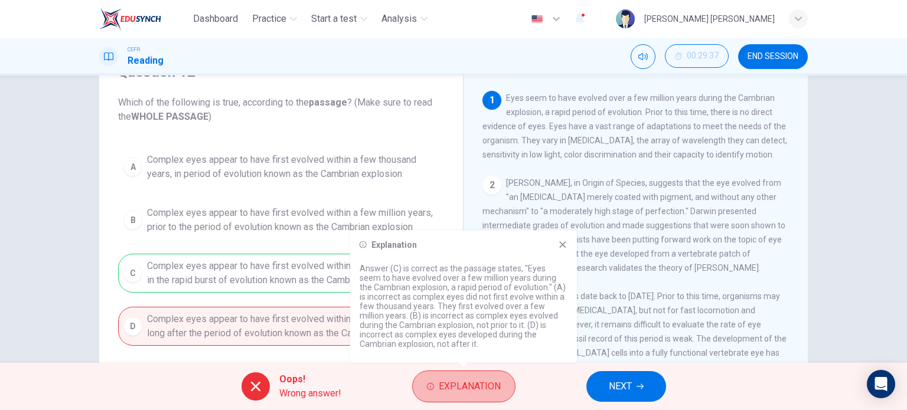
click at [480, 379] on span "Explanation" at bounding box center [470, 386] width 62 height 17
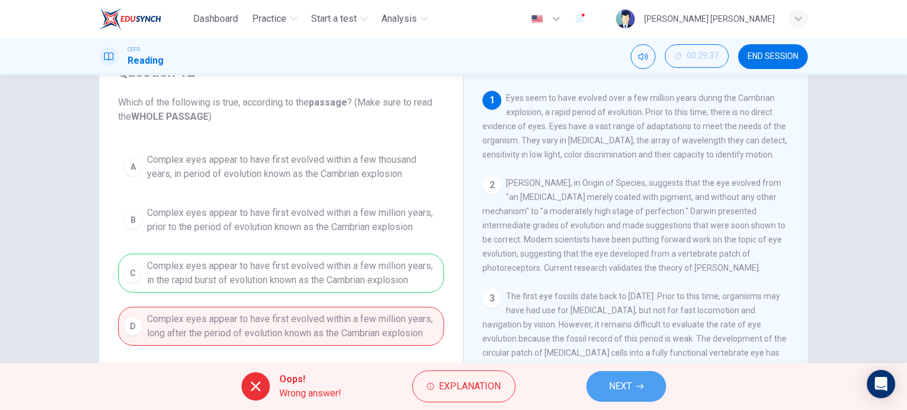
click at [634, 383] on button "NEXT" at bounding box center [626, 386] width 80 height 31
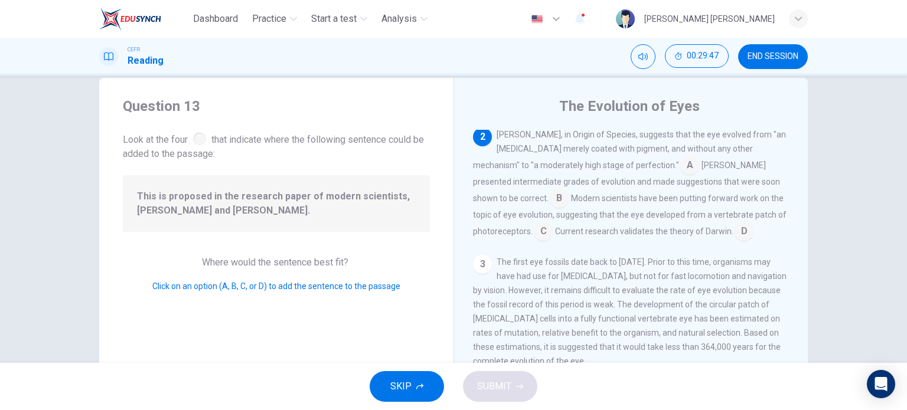
scroll to position [22, 0]
click at [680, 163] on input at bounding box center [689, 165] width 19 height 19
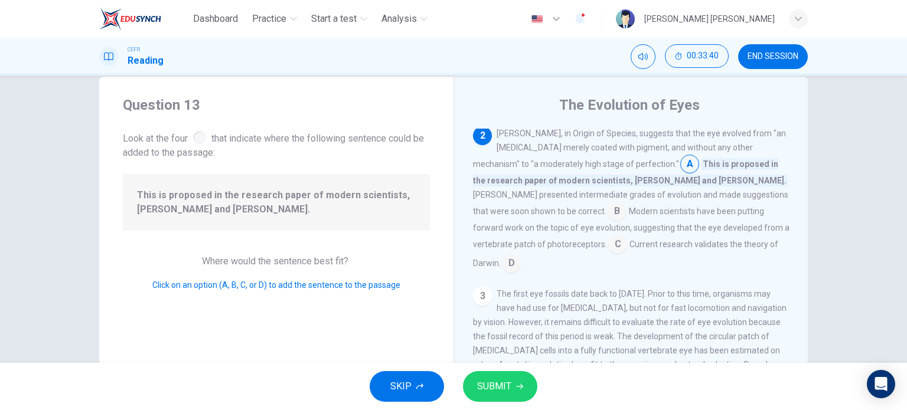
click at [608, 248] on input at bounding box center [617, 245] width 19 height 19
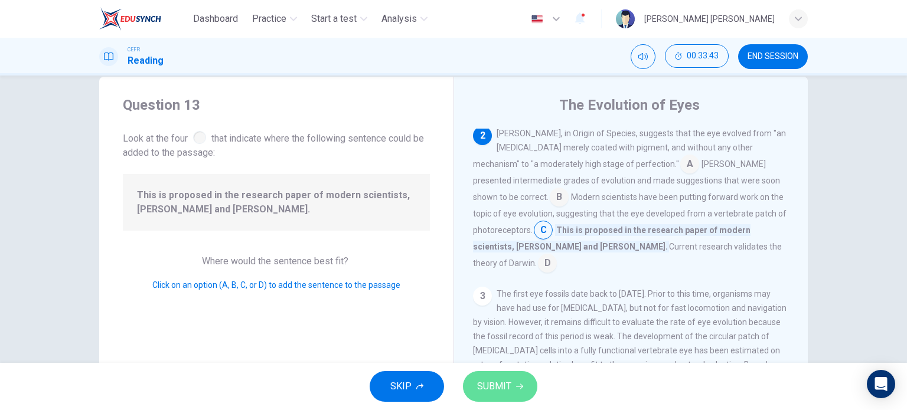
click at [513, 395] on button "SUBMIT" at bounding box center [500, 386] width 74 height 31
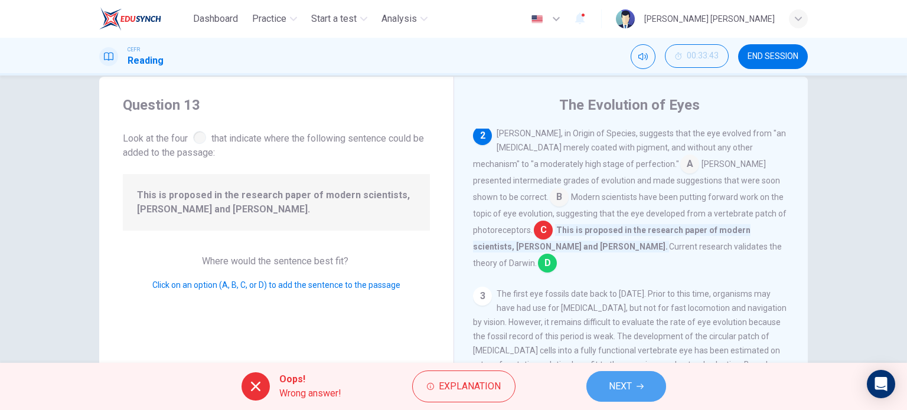
click at [623, 385] on span "NEXT" at bounding box center [620, 386] width 23 height 17
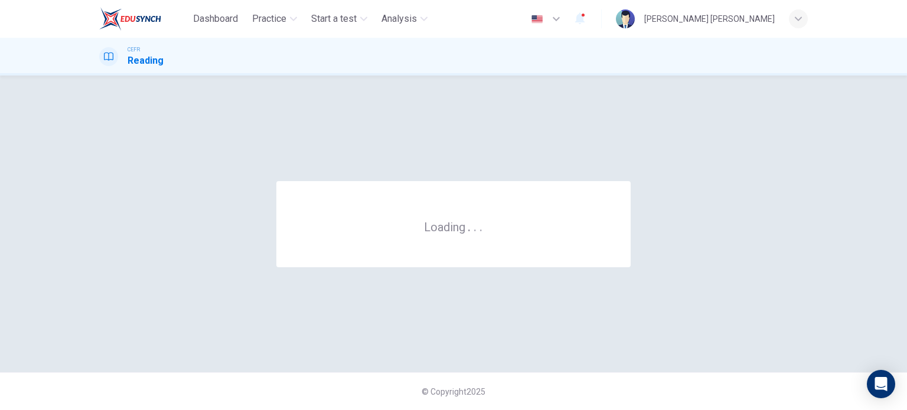
scroll to position [0, 0]
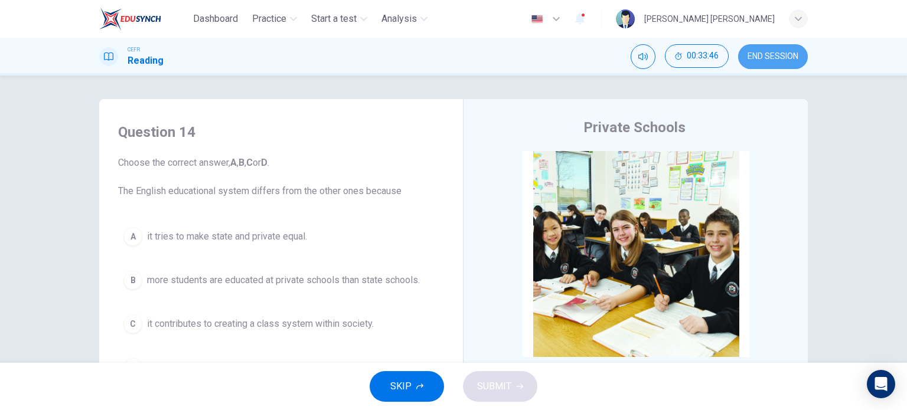
click at [783, 56] on span "END SESSION" at bounding box center [772, 56] width 51 height 9
